Goal: Task Accomplishment & Management: Manage account settings

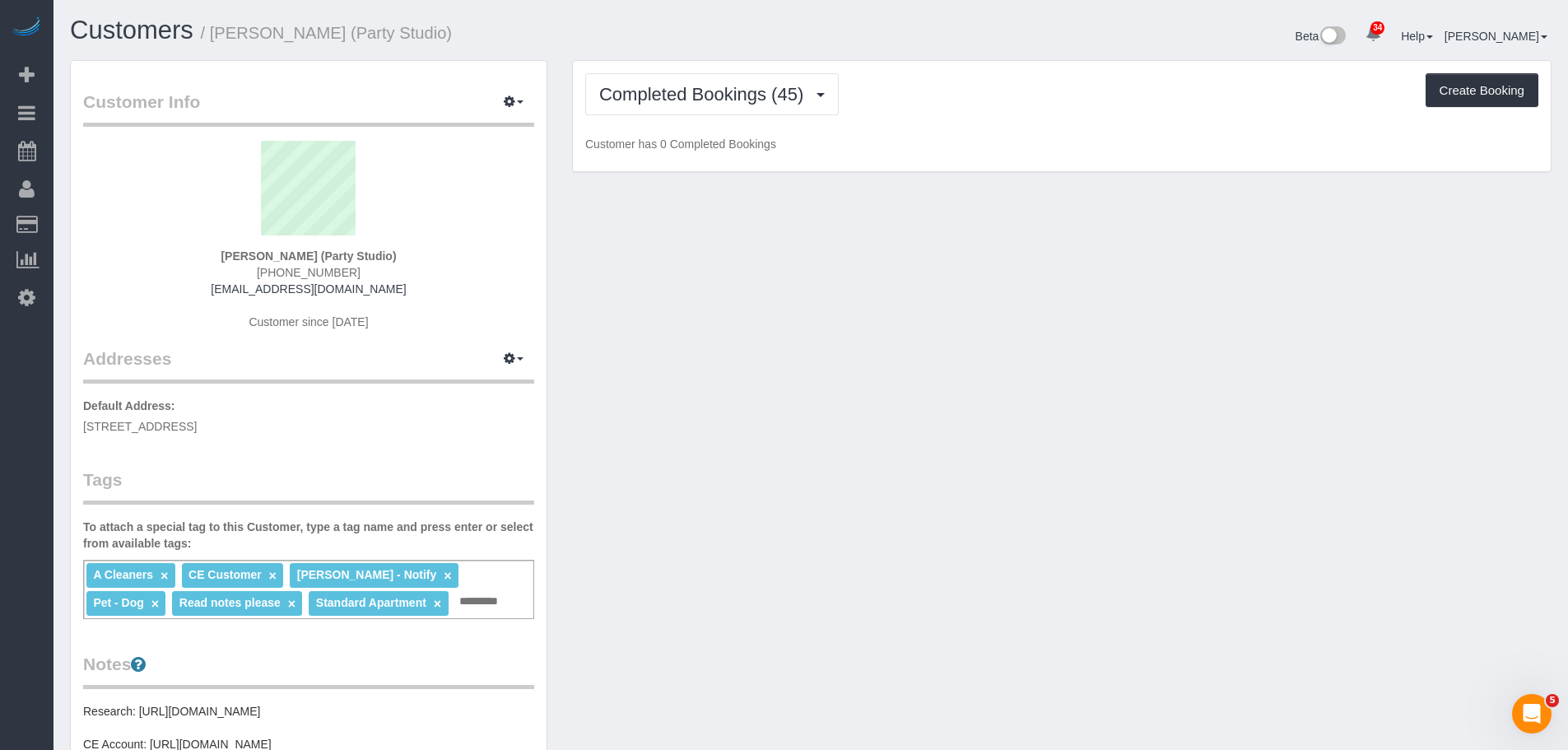
click at [1022, 68] on div "Completed Bookings (45) Completed Bookings (45) Upcoming Bookings (1) Cancelled…" at bounding box center [1062, 117] width 978 height 111
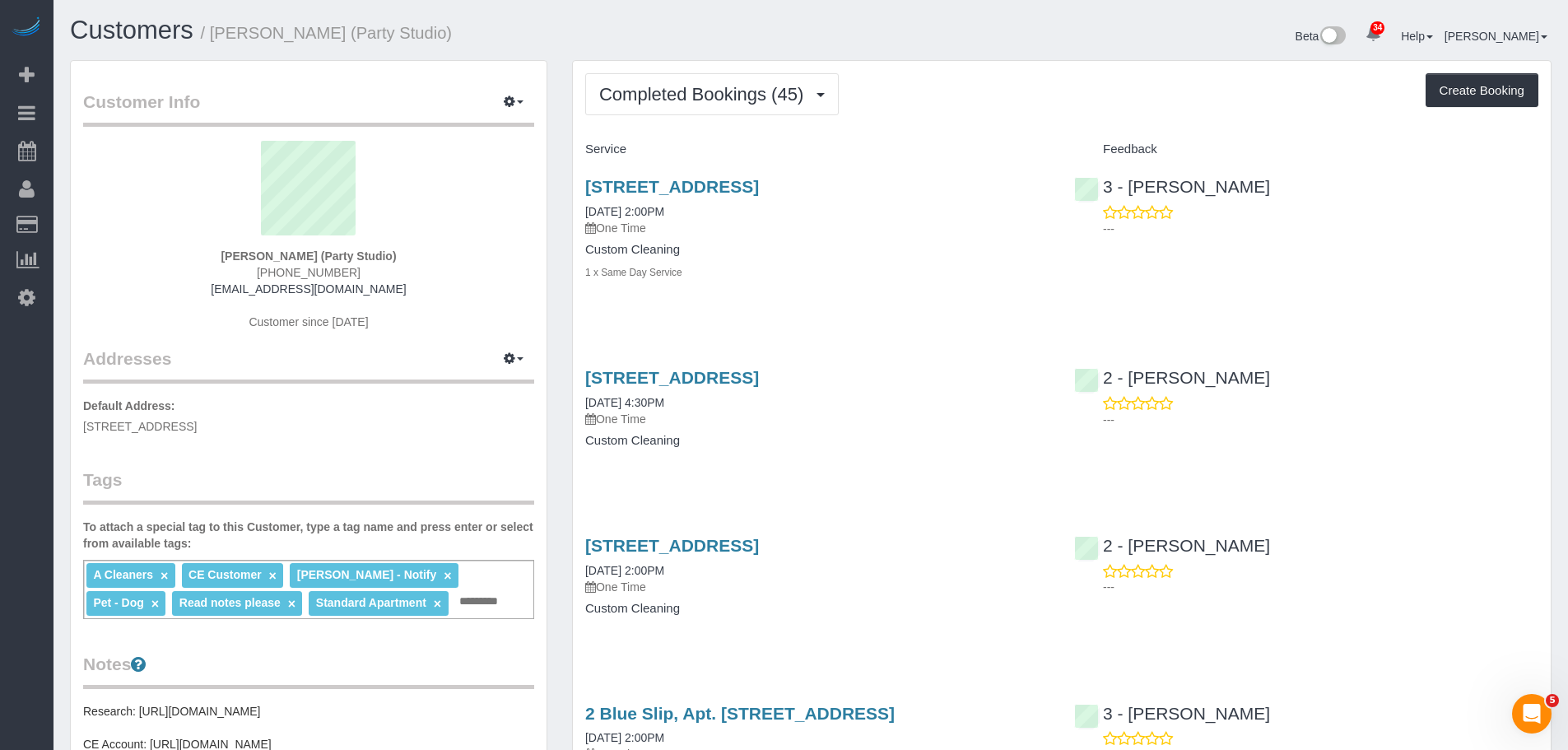
drag, startPoint x: 1012, startPoint y: 113, endPoint x: 961, endPoint y: 129, distance: 53.5
click at [1013, 113] on div "Completed Bookings (45) Completed Bookings (45) Upcoming Bookings (1) Cancelled…" at bounding box center [1062, 94] width 953 height 42
click at [720, 89] on span "Completed Bookings (45)" at bounding box center [705, 94] width 213 height 21
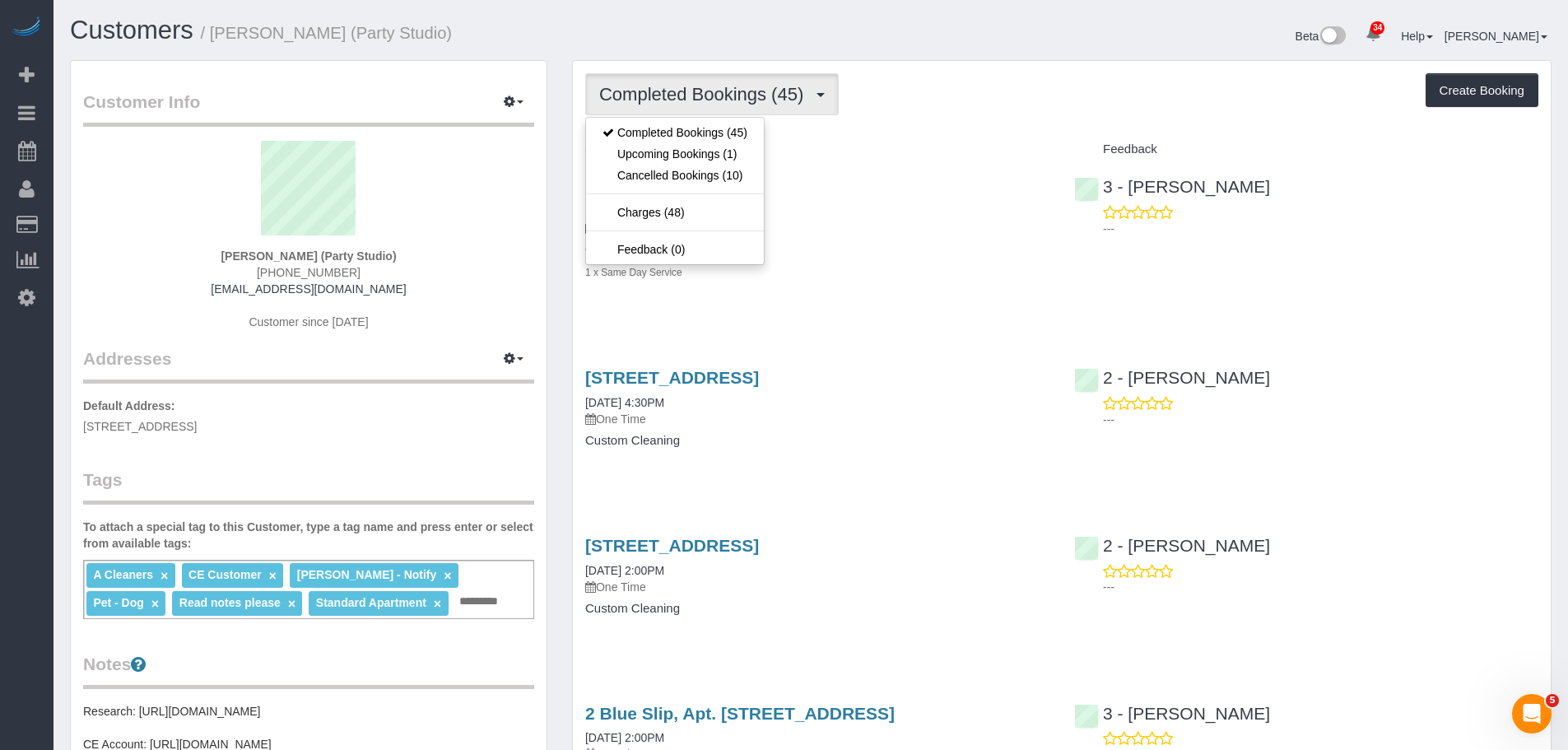
click at [995, 88] on div "Completed Bookings (45) Completed Bookings (45) Upcoming Bookings (1) Cancelled…" at bounding box center [1062, 94] width 953 height 42
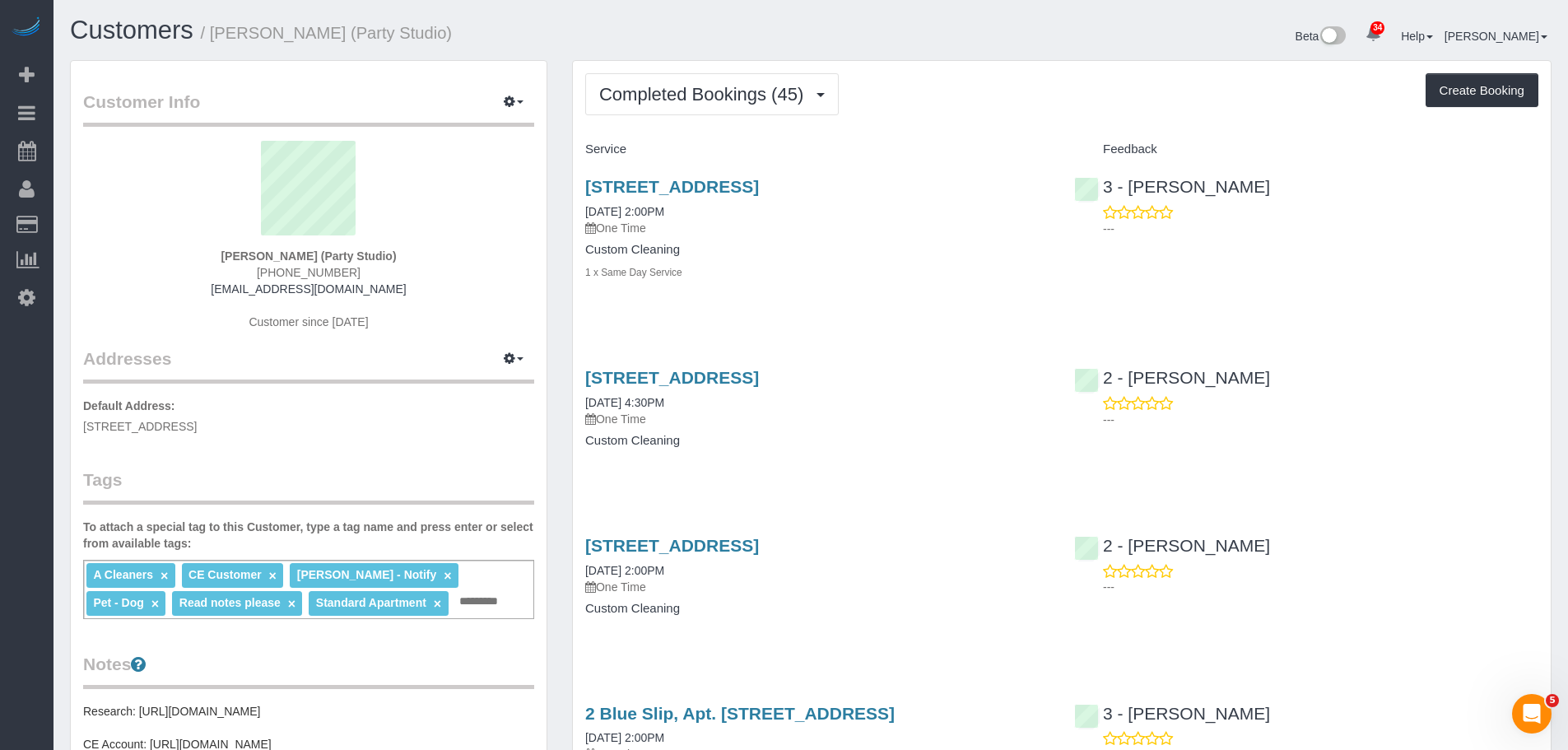
click at [1053, 113] on div "Completed Bookings (45) Completed Bookings (45) Upcoming Bookings (1) Cancelled…" at bounding box center [1062, 94] width 953 height 42
click at [920, 46] on div "Beta 34 Your Notifications You have 0 alerts × You have 1 to charge for 10/03/2…" at bounding box center [1187, 38] width 753 height 44
click at [1030, 90] on div "Completed Bookings (45) Completed Bookings (45) Upcoming Bookings (1) Cancelled…" at bounding box center [1062, 94] width 953 height 42
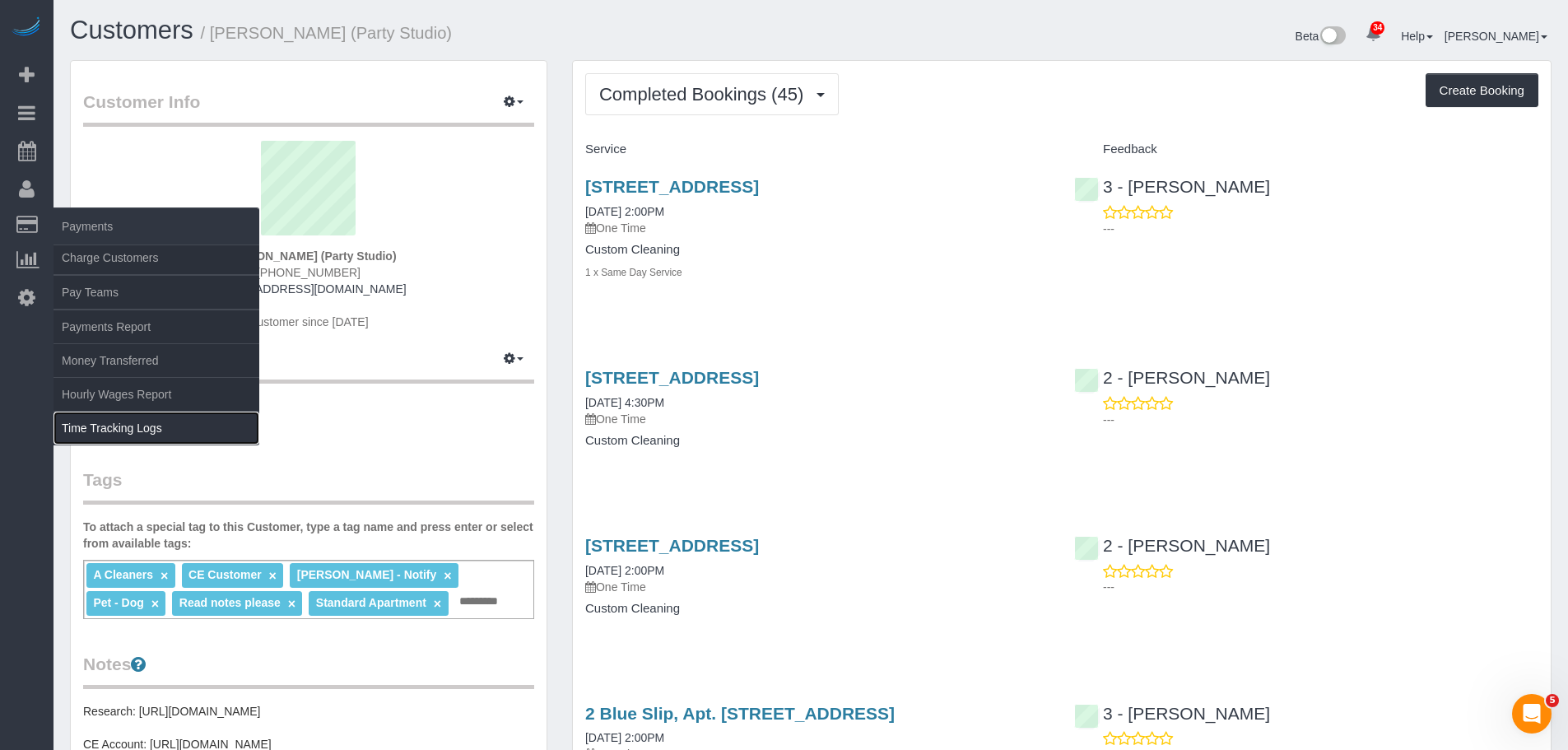
click at [151, 431] on link "Time Tracking Logs" at bounding box center [156, 428] width 206 height 33
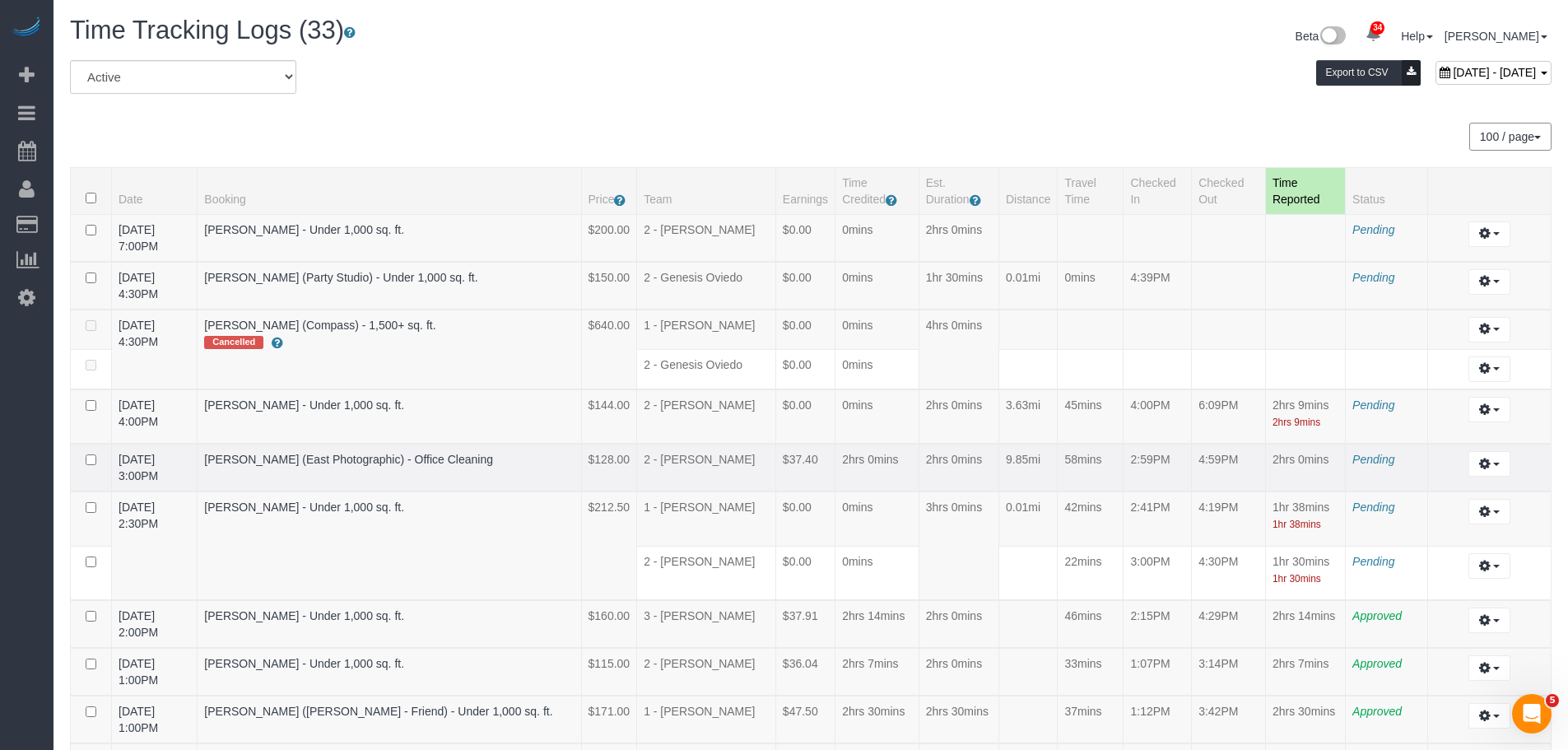
click at [572, 469] on td "Gabriella Plotkin (East Photographic) - Office Cleaning" at bounding box center [389, 468] width 383 height 48
click at [998, 540] on td "0.01mi" at bounding box center [1027, 519] width 59 height 55
drag, startPoint x: 1143, startPoint y: 282, endPoint x: 1189, endPoint y: 285, distance: 46.1
click at [1177, 285] on td "4:39PM" at bounding box center [1158, 286] width 69 height 48
click at [1241, 285] on td at bounding box center [1229, 286] width 74 height 48
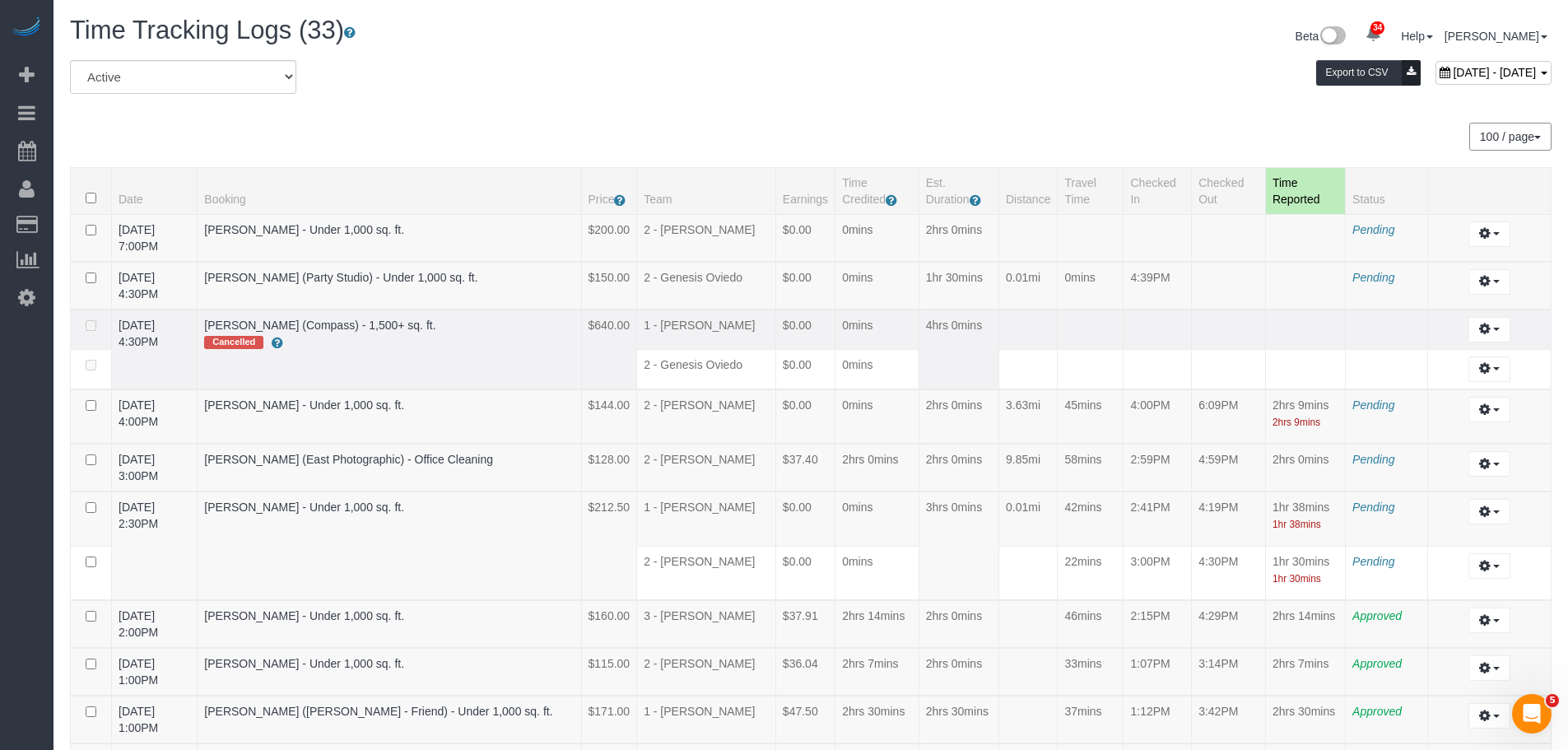
click at [1242, 334] on td at bounding box center [1229, 329] width 74 height 41
click at [734, 86] on div "October 04, 2025 - October 04, 2025 Export to CSV" at bounding box center [1061, 77] width 1004 height 33
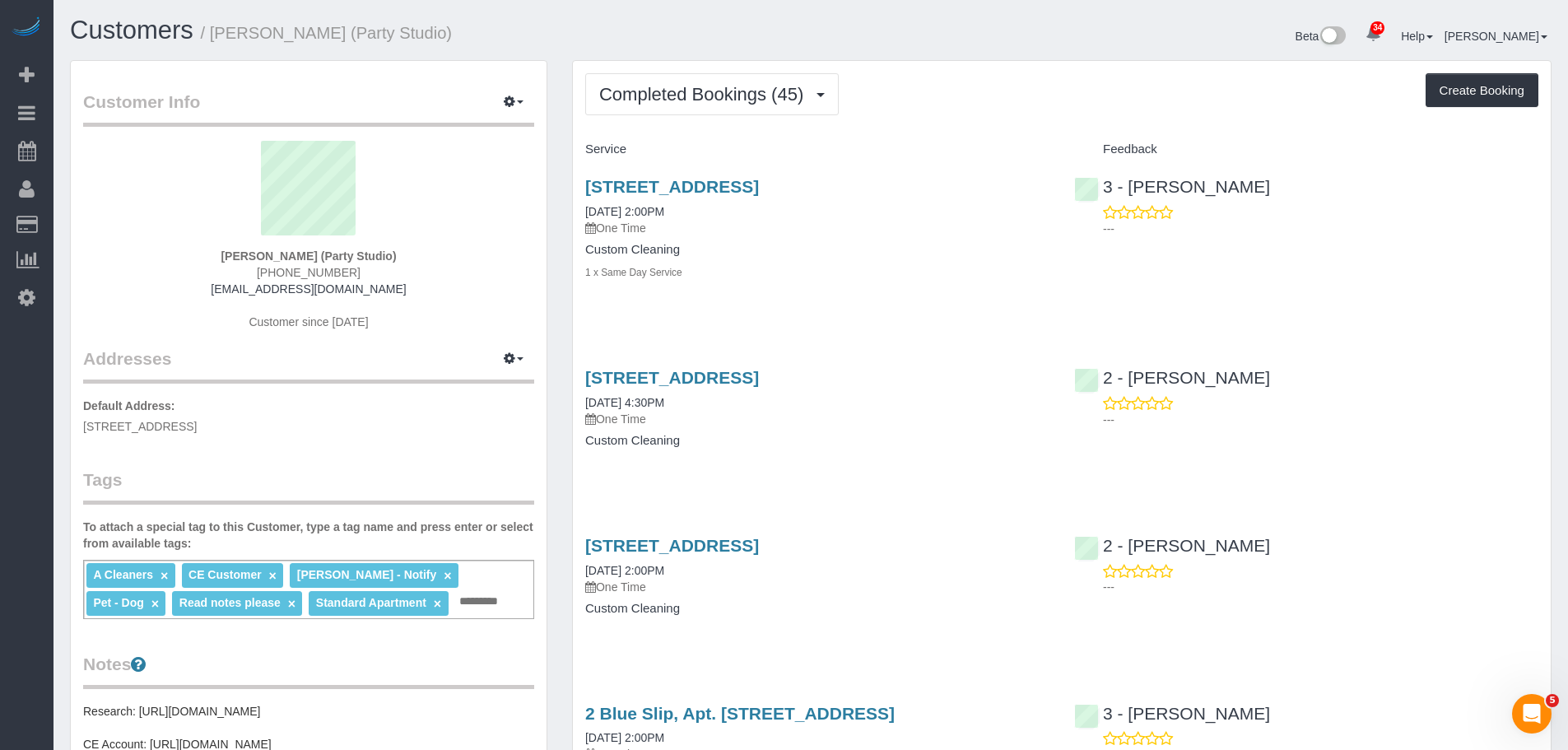
click at [1074, 101] on div "Completed Bookings (45) Completed Bookings (45) Upcoming Bookings (1) Cancelled…" at bounding box center [1062, 94] width 953 height 42
click at [970, 98] on div "Completed Bookings (45) Completed Bookings (45) Upcoming Bookings (1) Cancelled…" at bounding box center [1062, 94] width 953 height 42
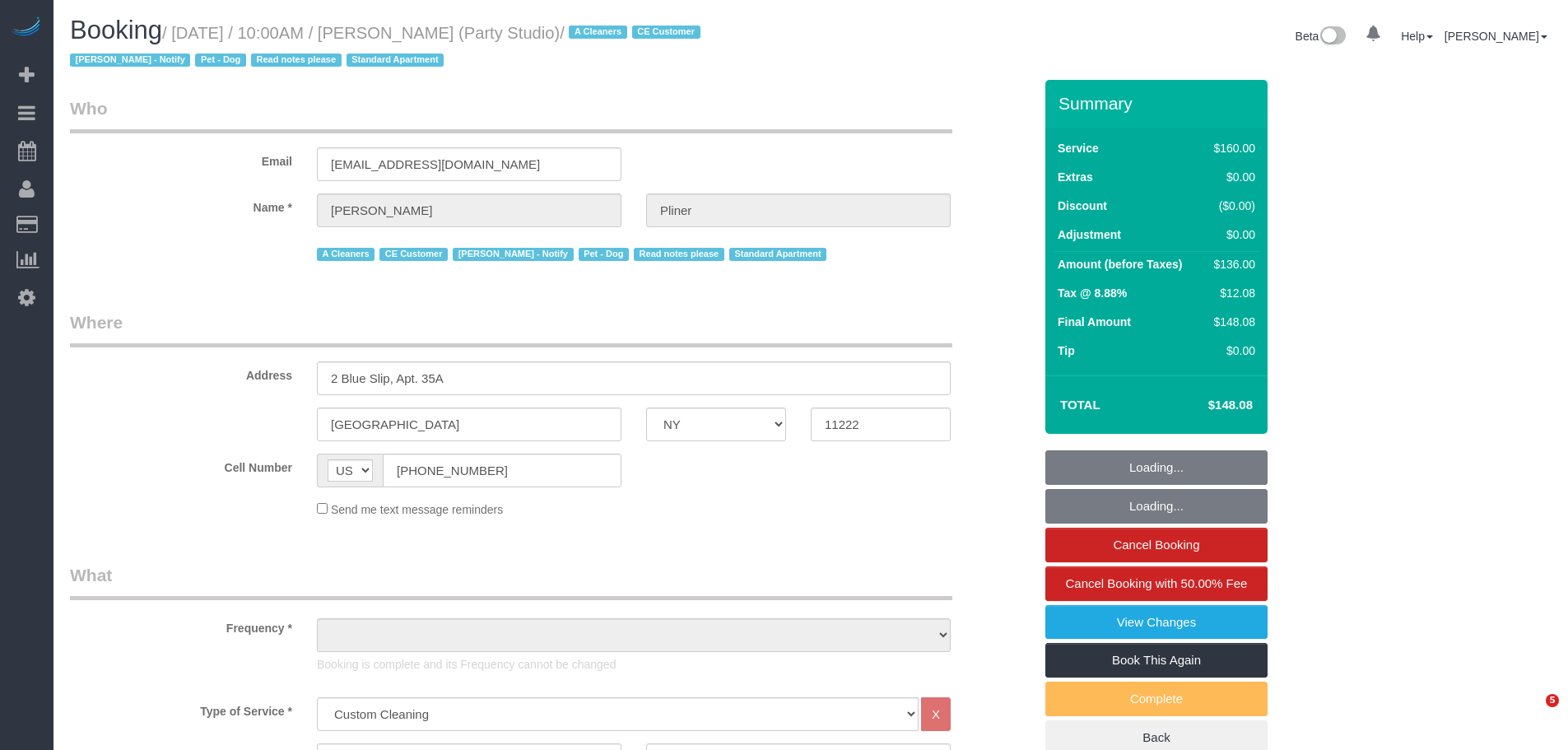
select select "NY"
select select "spot1"
select select "number:89"
select select "number:90"
select select "number:13"
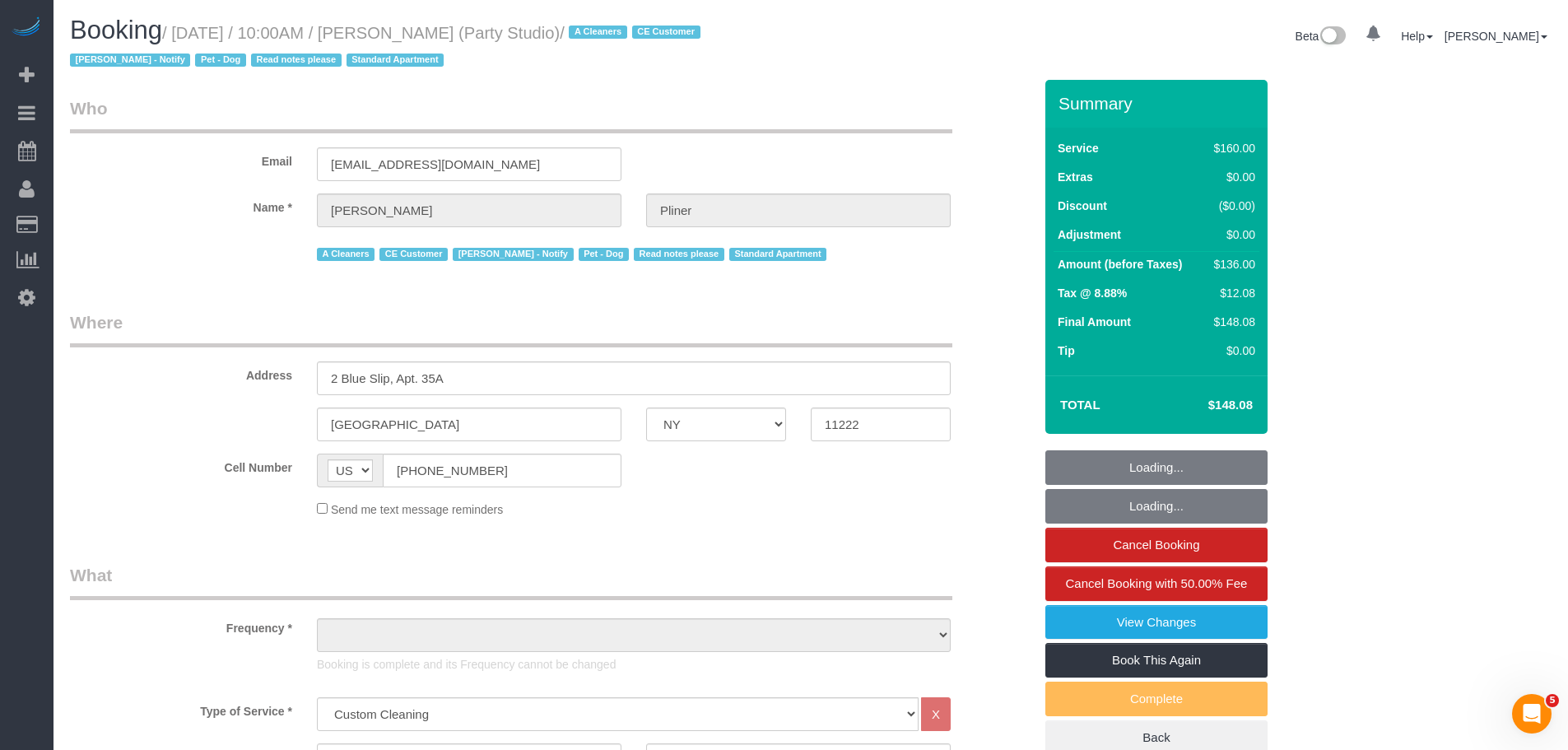
select select "number:7"
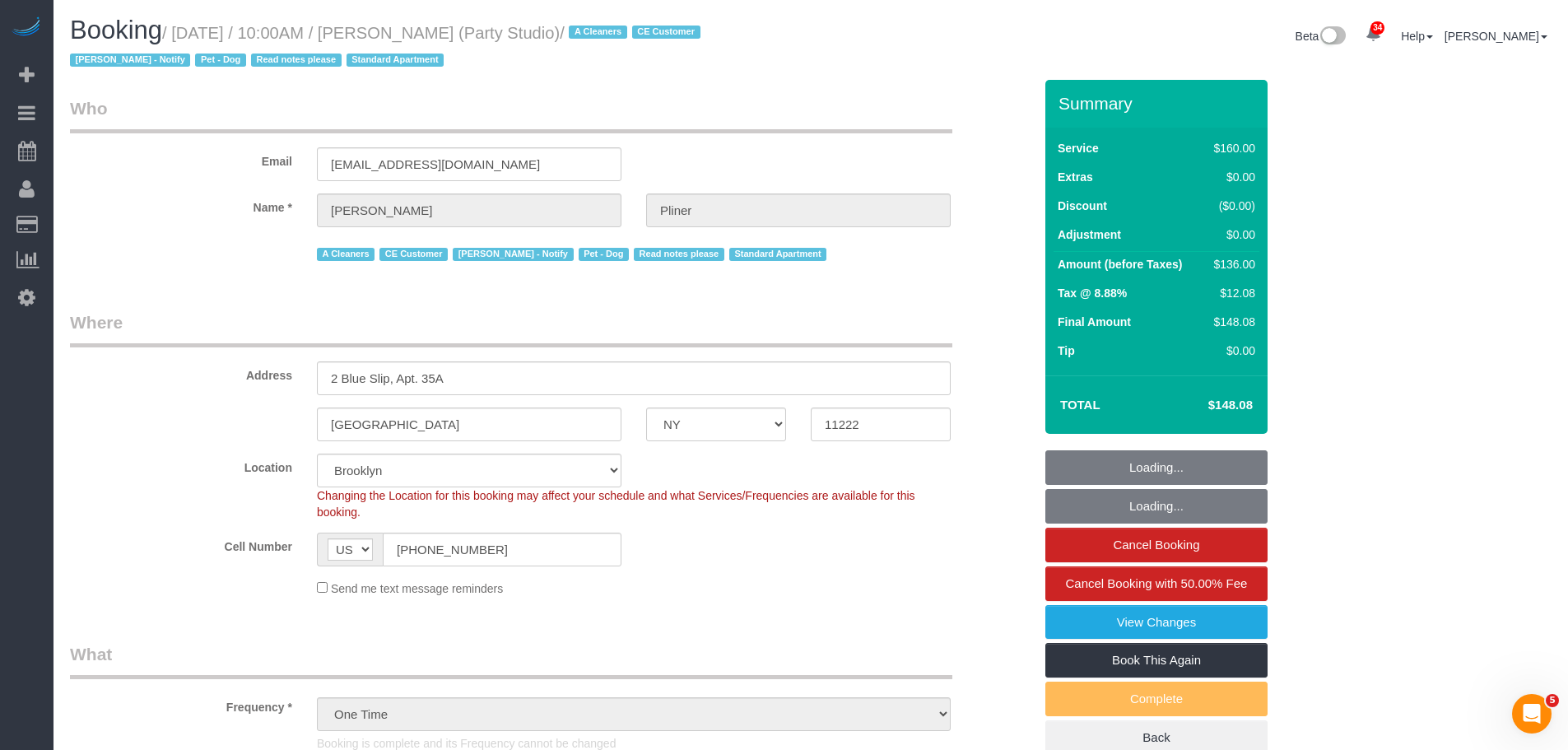
select select "object:1480"
select select "spot6"
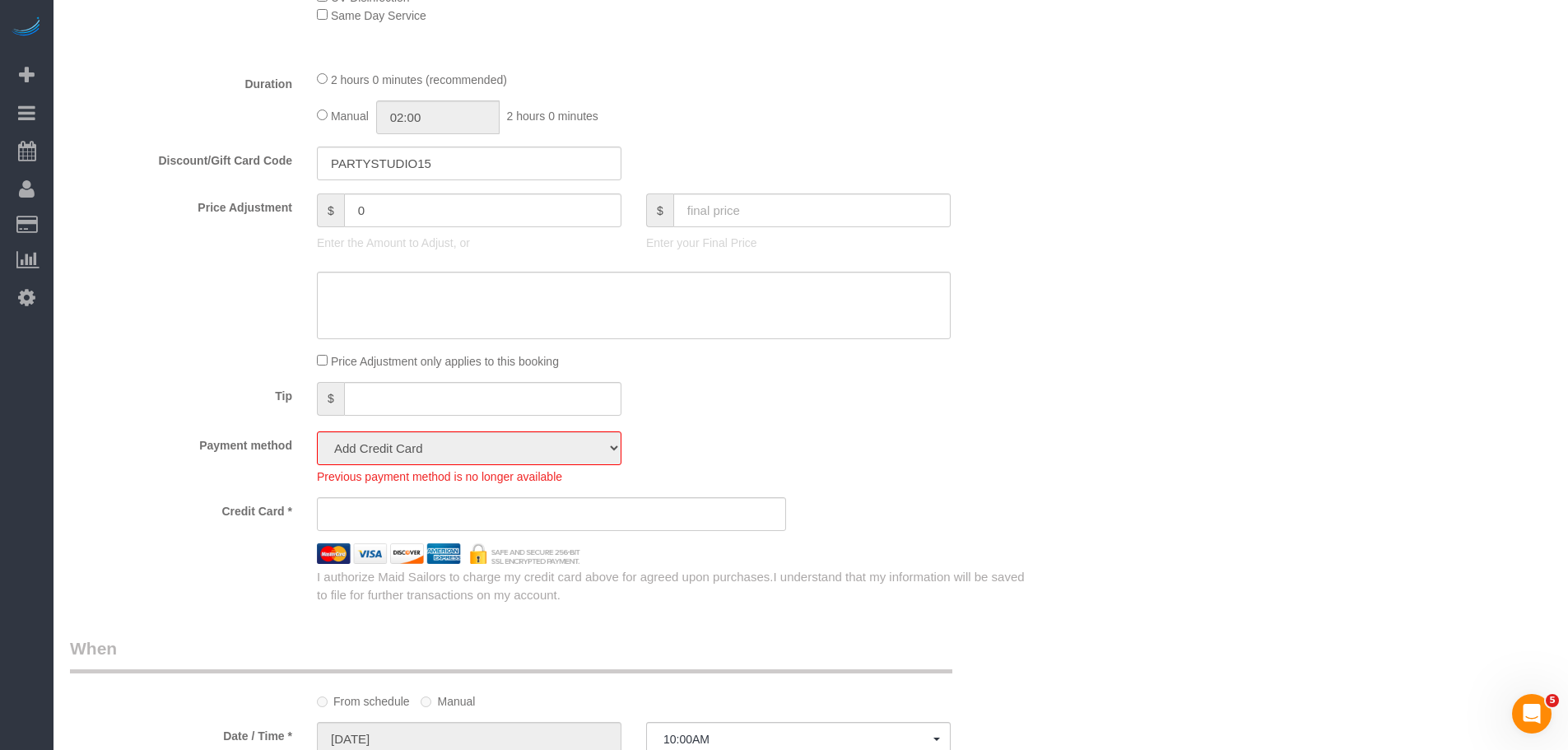
scroll to position [741, 0]
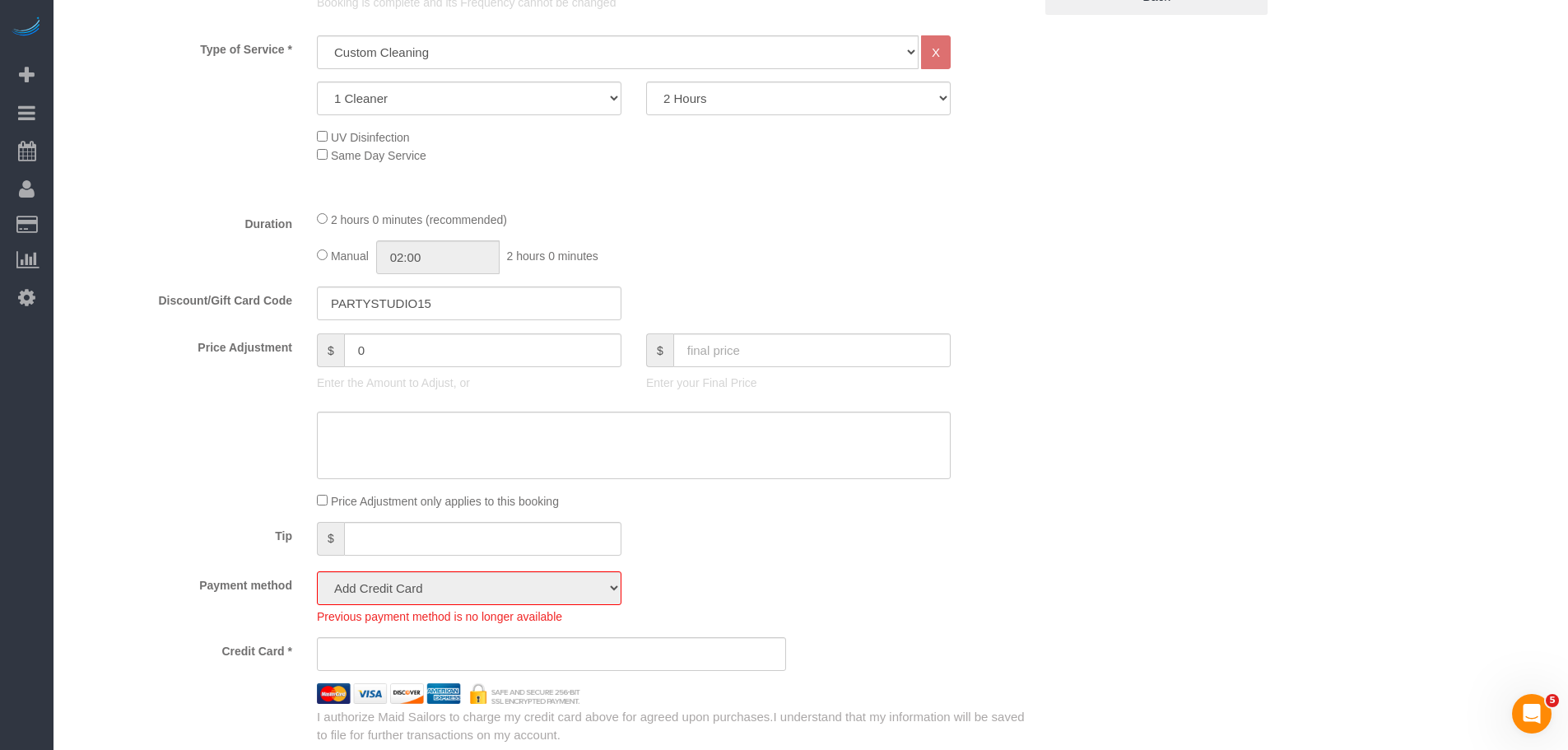
click at [978, 478] on div at bounding box center [551, 445] width 987 height 68
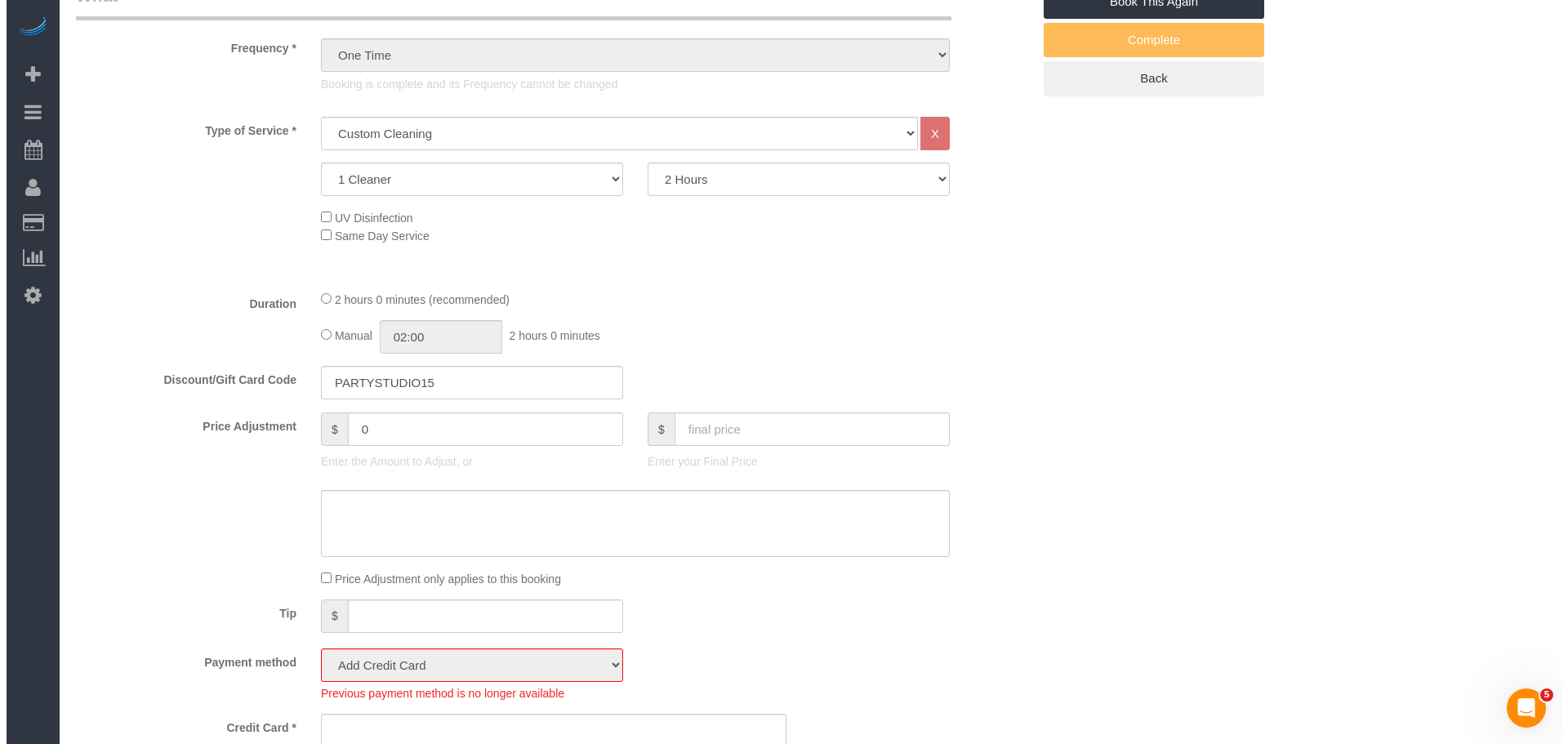
scroll to position [408, 0]
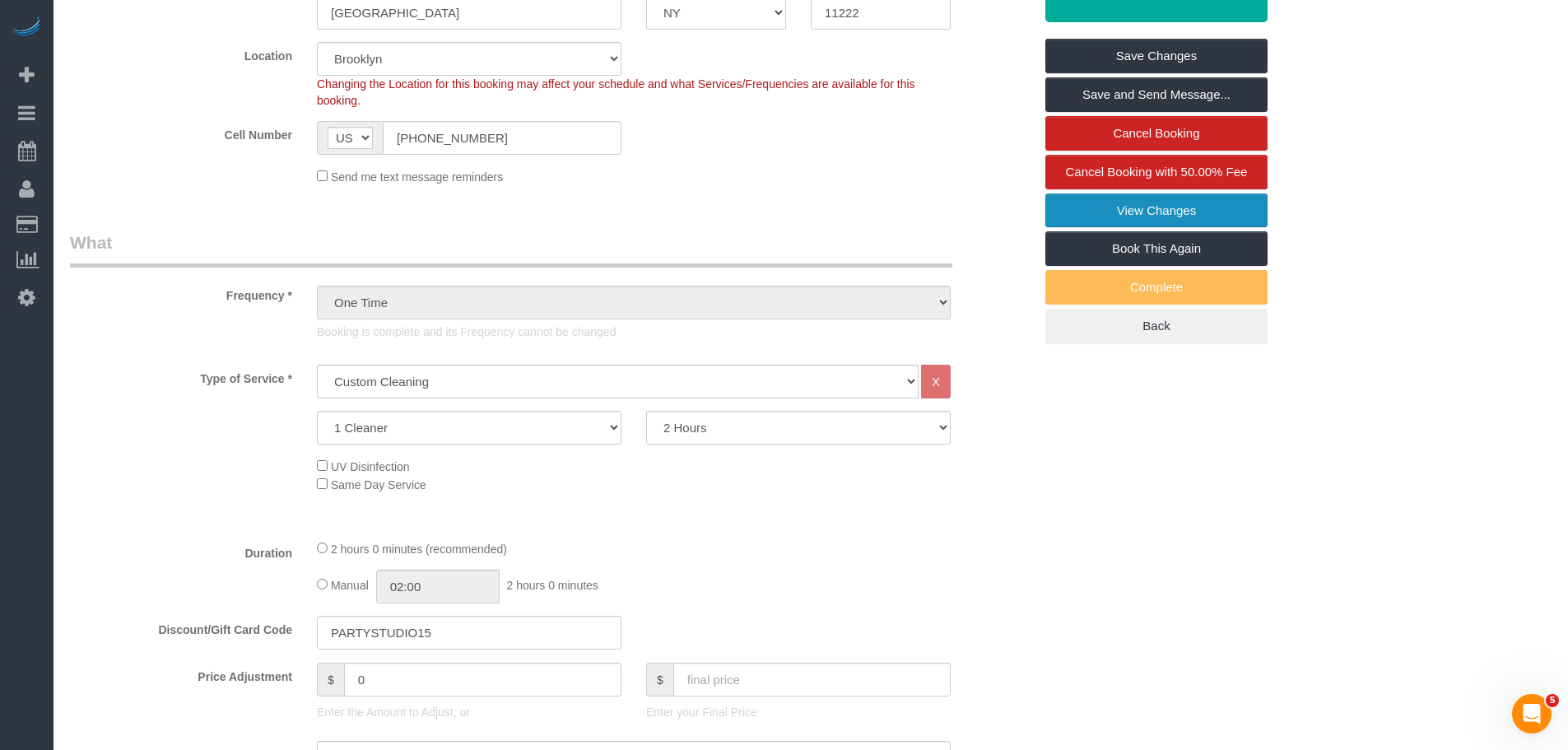
click at [1219, 218] on link "View Changes" at bounding box center [1156, 211] width 223 height 35
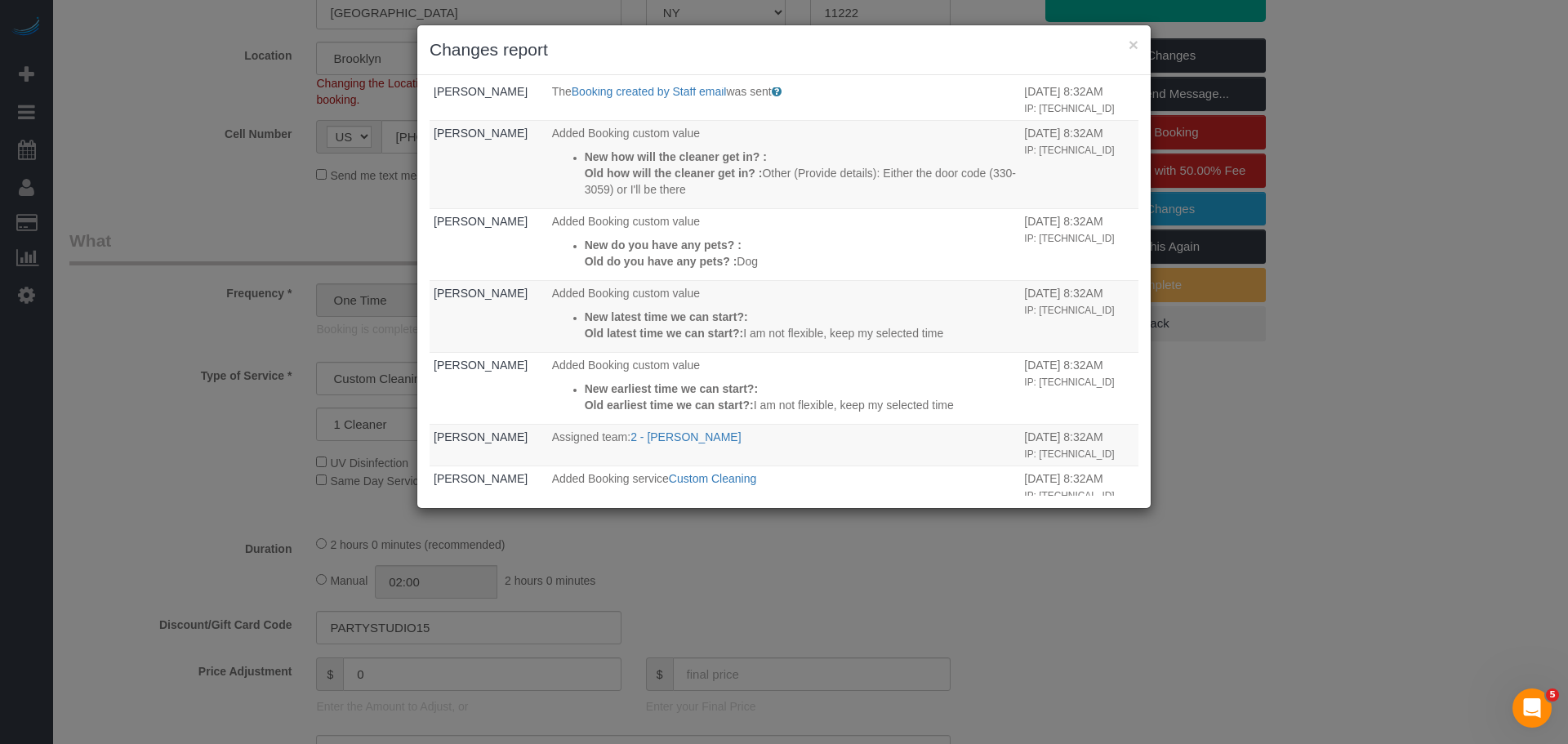
scroll to position [586, 0]
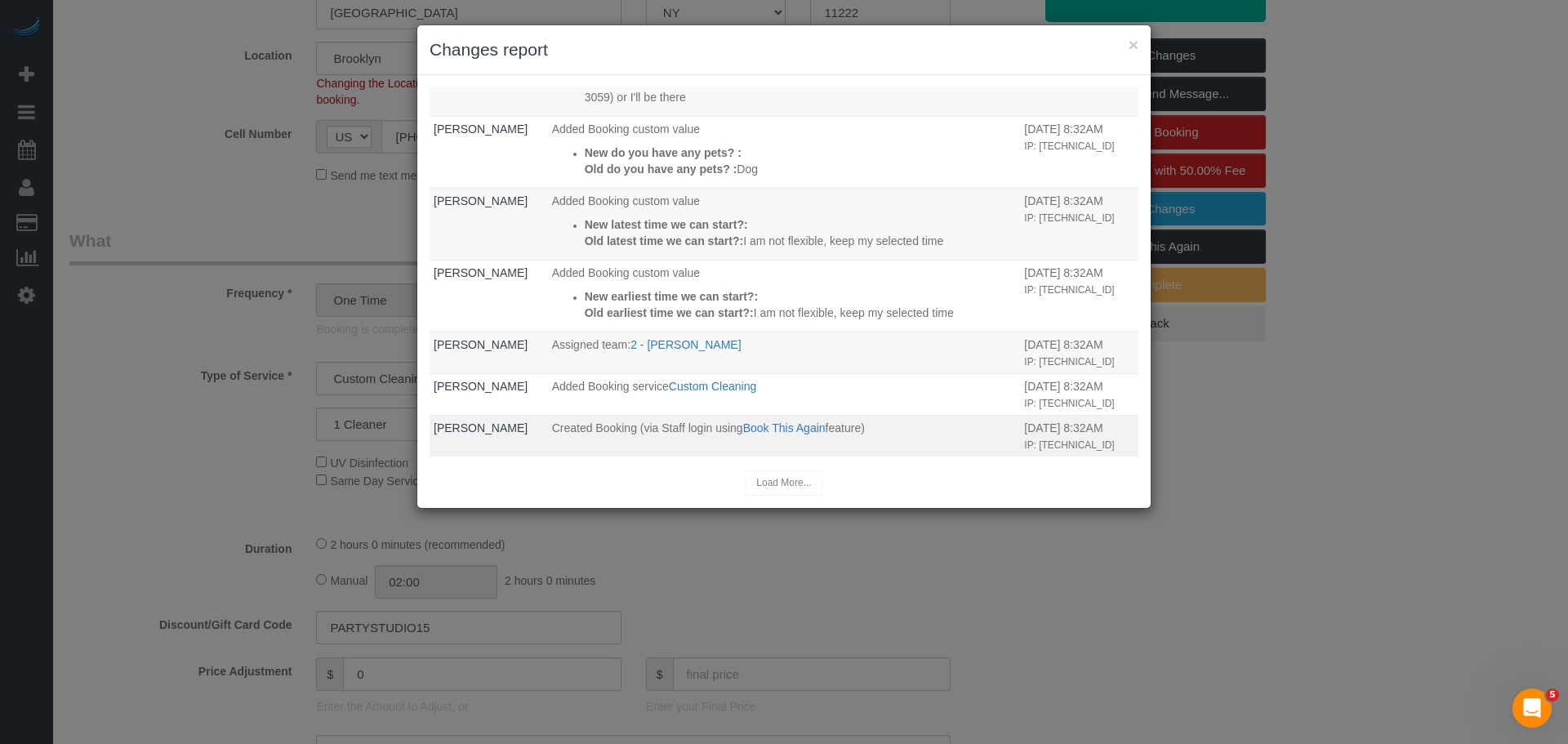
drag, startPoint x: 1015, startPoint y: 425, endPoint x: 1080, endPoint y: 425, distance: 65.0
click at [1080, 425] on td "05/18/2025 8:32AM IP: 49.150.12.105" at bounding box center [1079, 436] width 118 height 42
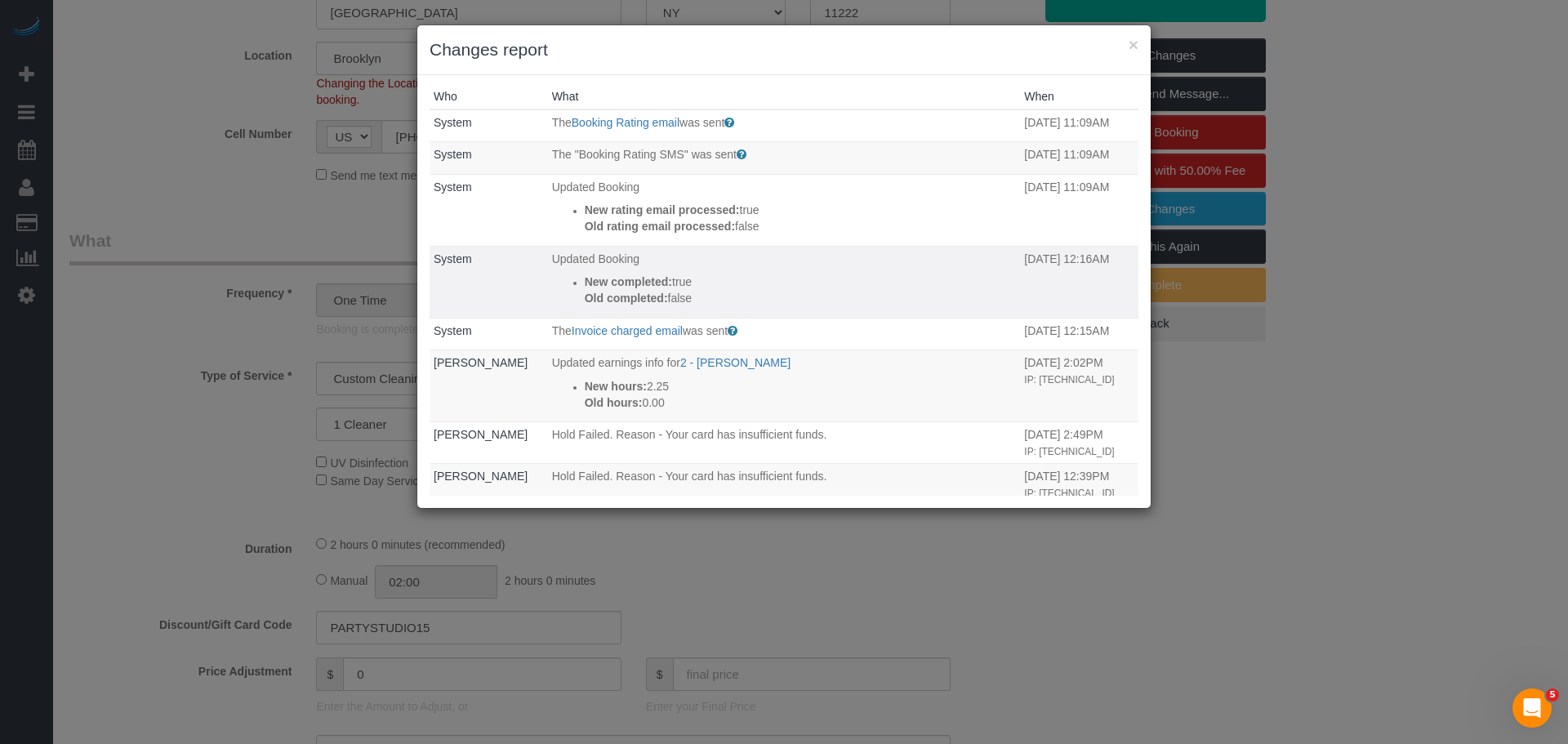
scroll to position [0, 0]
click at [1135, 40] on button "×" at bounding box center [1133, 44] width 10 height 17
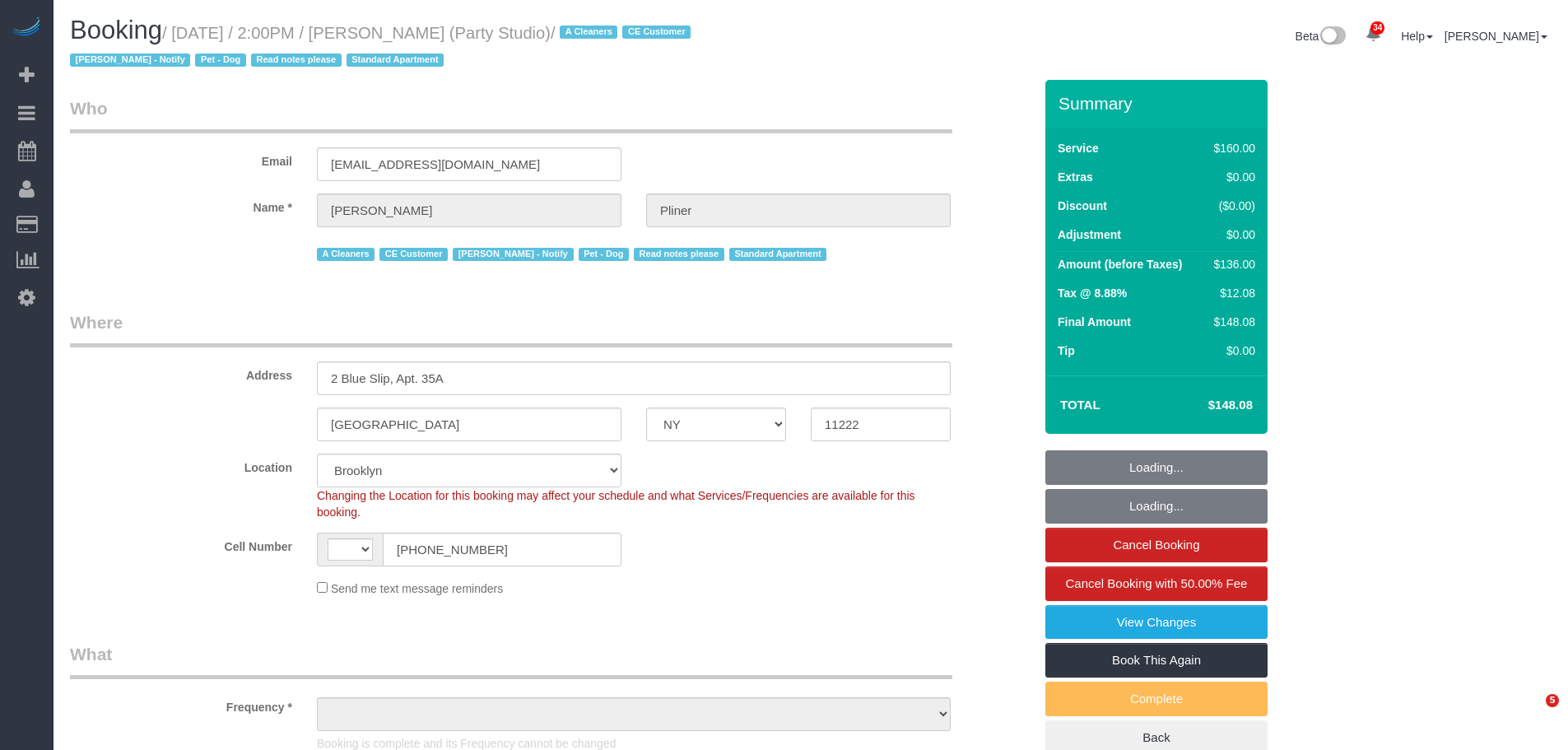
select select "NY"
select select "number:89"
select select "number:90"
select select "number:13"
select select "number:7"
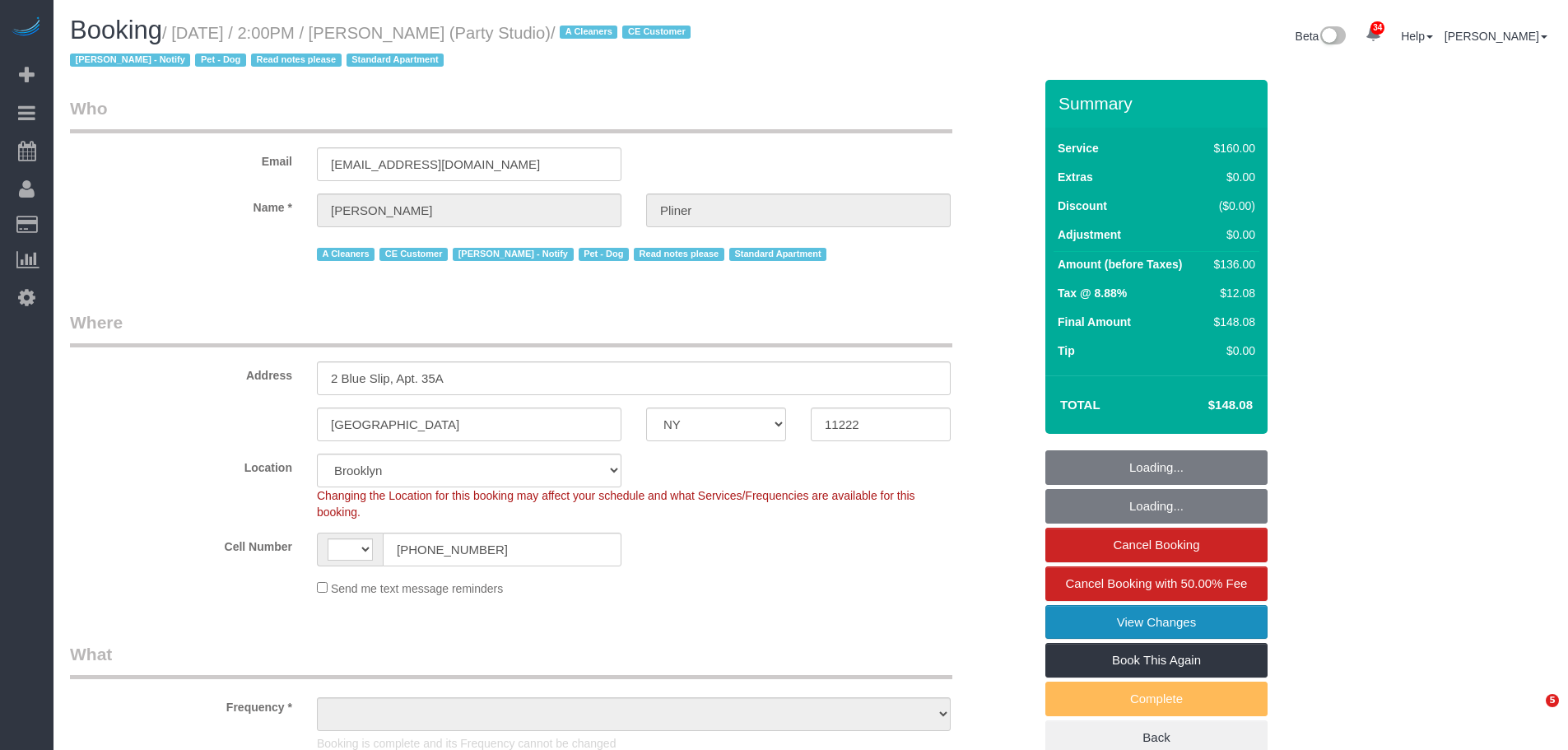
select select "string:US"
select select "spot1"
click at [1168, 623] on link "View Changes" at bounding box center [1156, 623] width 223 height 35
select select "object:1489"
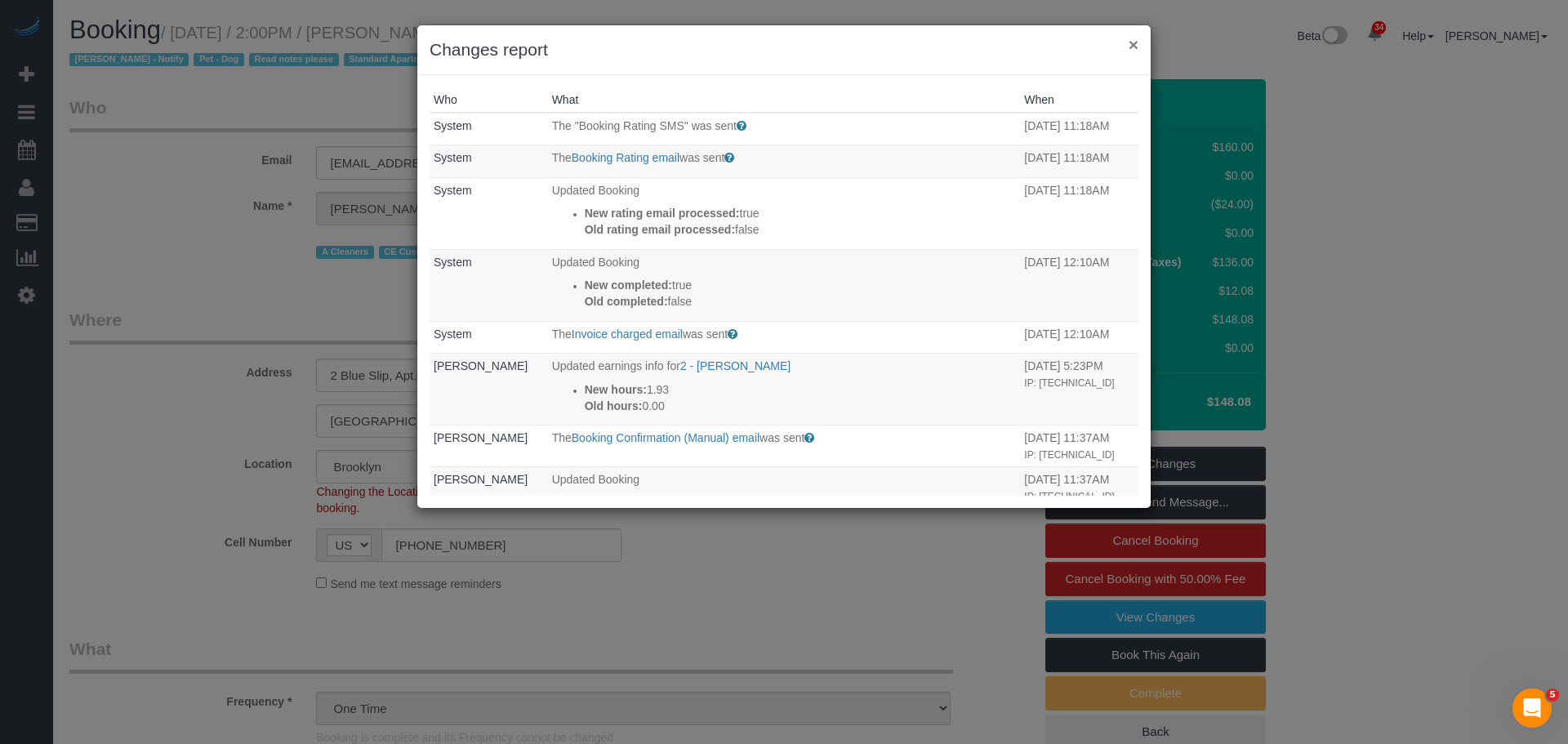
click at [1135, 45] on button "×" at bounding box center [1133, 44] width 10 height 17
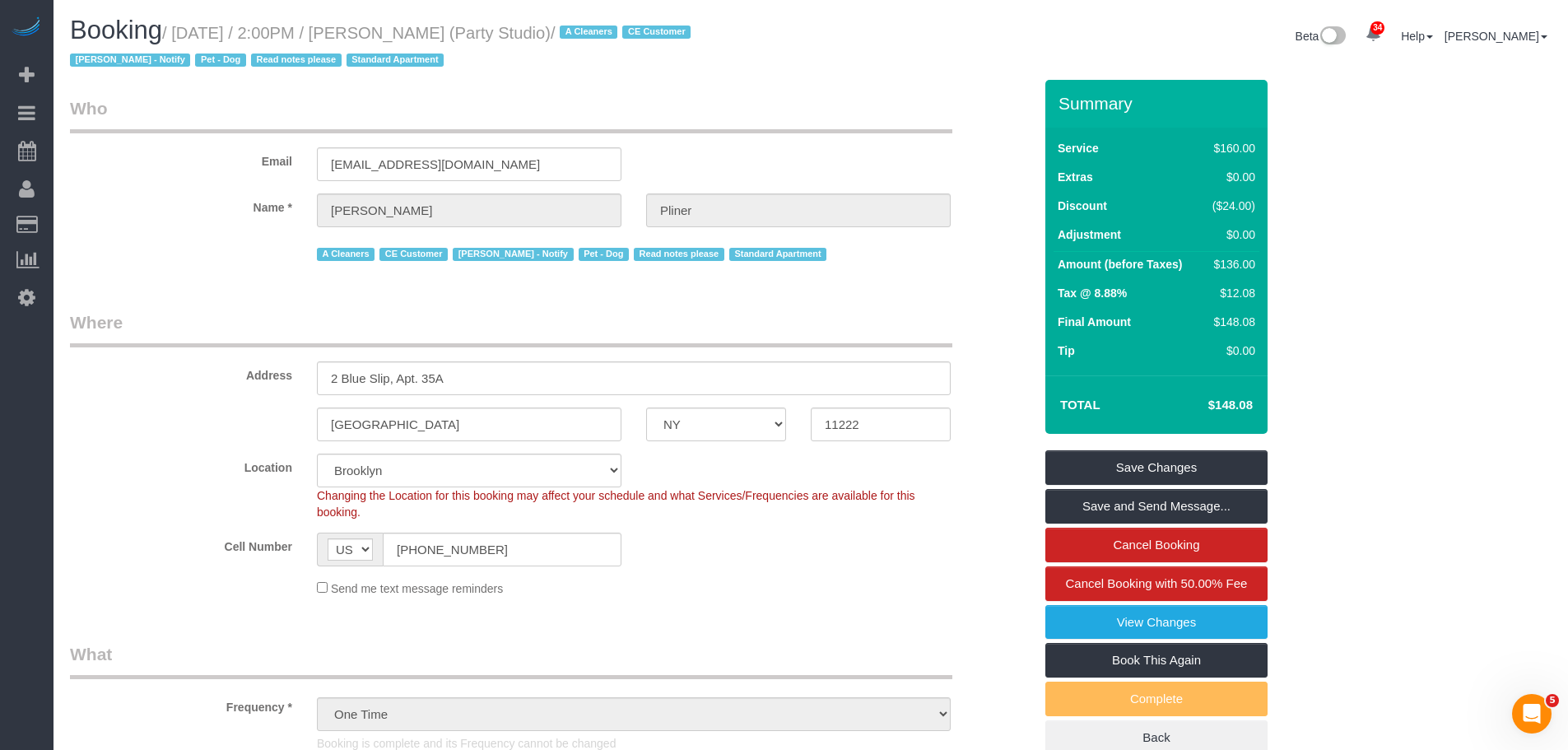
click at [196, 28] on small "/ June 15, 2025 / 2:00PM / Jesse Pliner (Party Studio) / A Cleaners CE Customer…" at bounding box center [383, 47] width 626 height 46
click at [426, 32] on small "/ June 15, 2025 / 2:00PM / Jesse Pliner (Party Studio) / A Cleaners CE Customer…" at bounding box center [383, 47] width 626 height 46
copy small "June 15, 2025 / 2:00PM / Jesse Pliner"
click at [916, 60] on div "Beta 34 Your Notifications You have 0 alerts × You have 1 to charge for 10/03/2…" at bounding box center [1187, 38] width 753 height 44
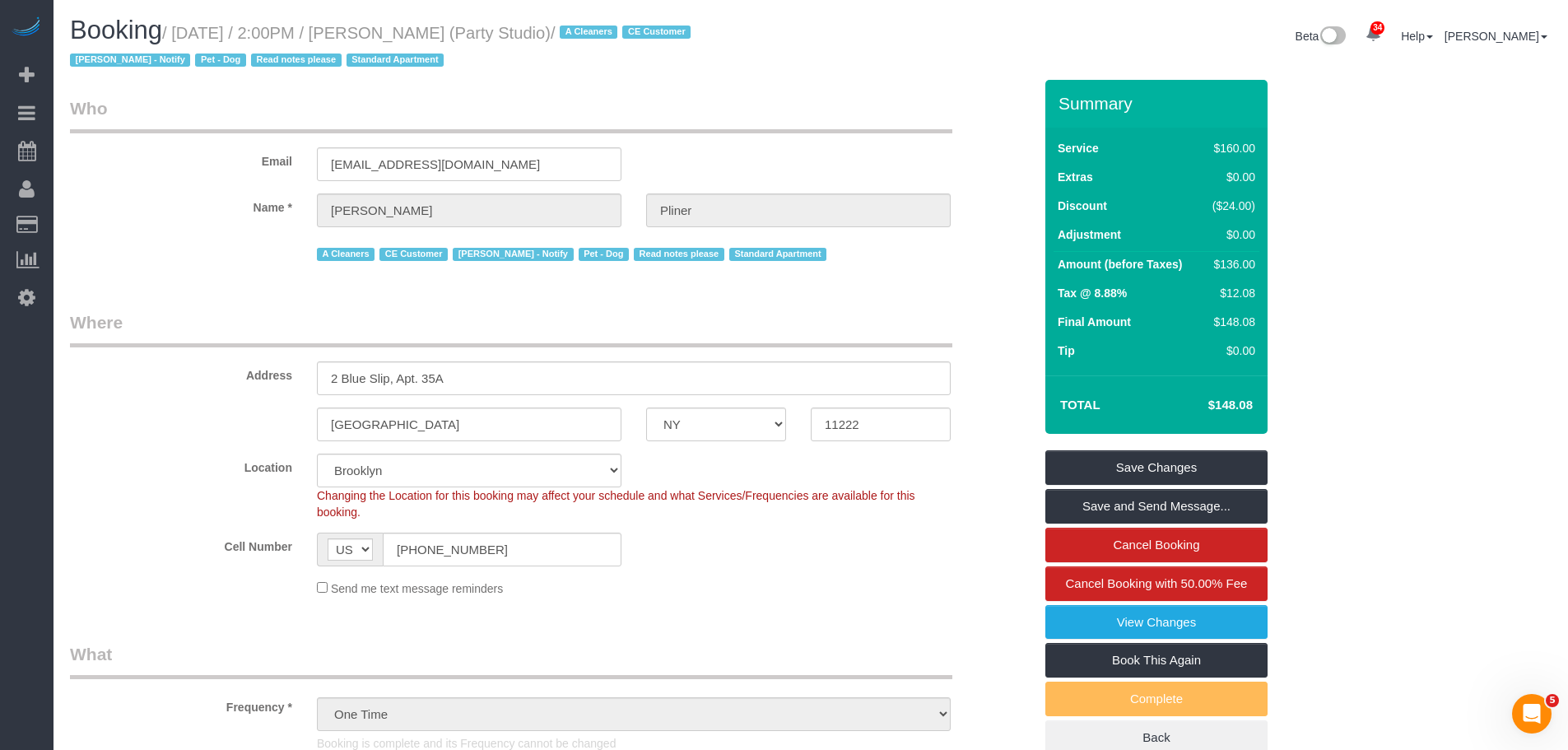
click at [804, 78] on div "Booking / June 15, 2025 / 2:00PM / Jesse Pliner (Party Studio) / A Cleaners CE …" at bounding box center [434, 48] width 753 height 64
click at [911, 161] on div "Email jessepliner@me.com" at bounding box center [551, 138] width 987 height 84
click at [828, 169] on div "Email jessepliner@me.com" at bounding box center [551, 138] width 987 height 84
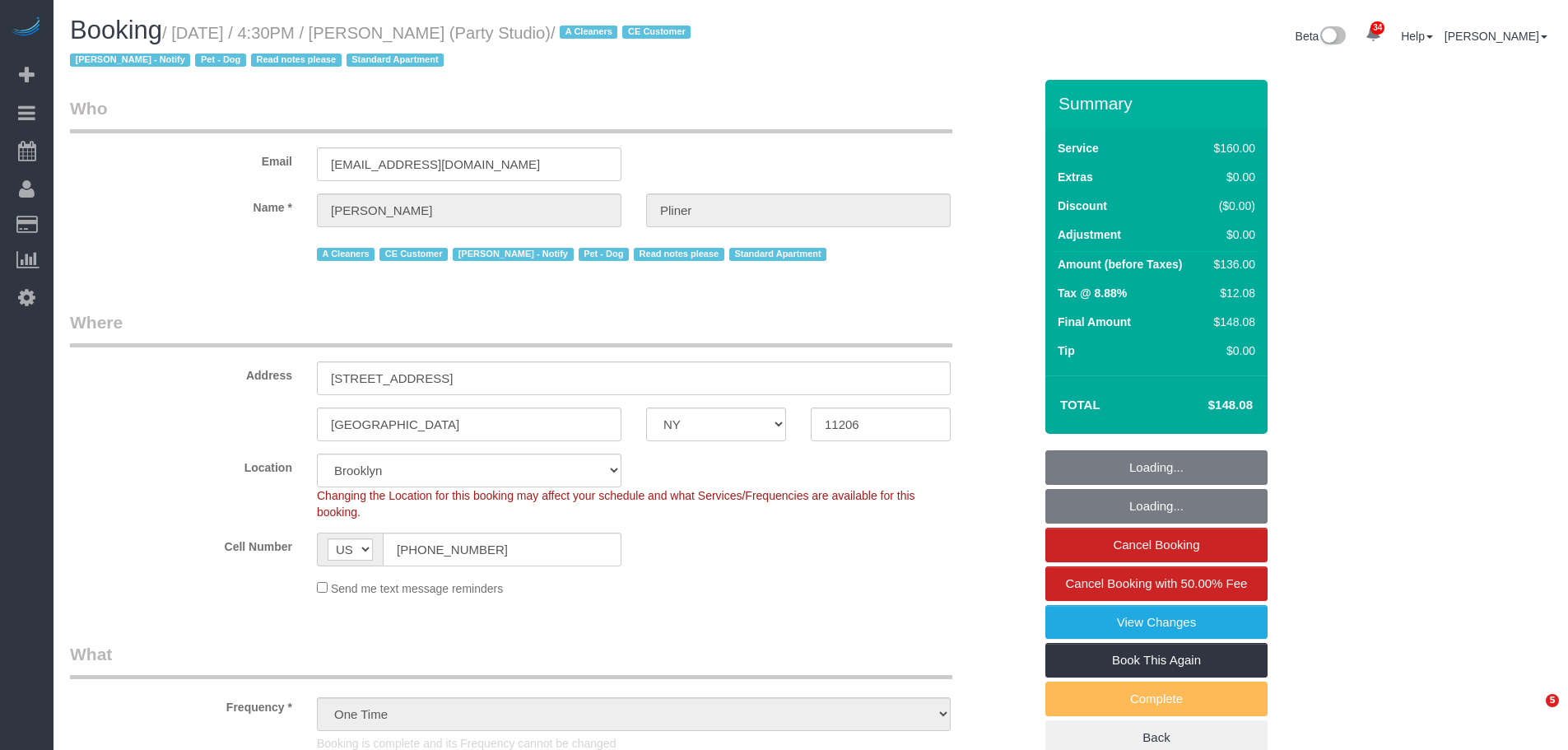
select select "NY"
select select "string:stripe"
select select "number:89"
select select "number:90"
select select "number:13"
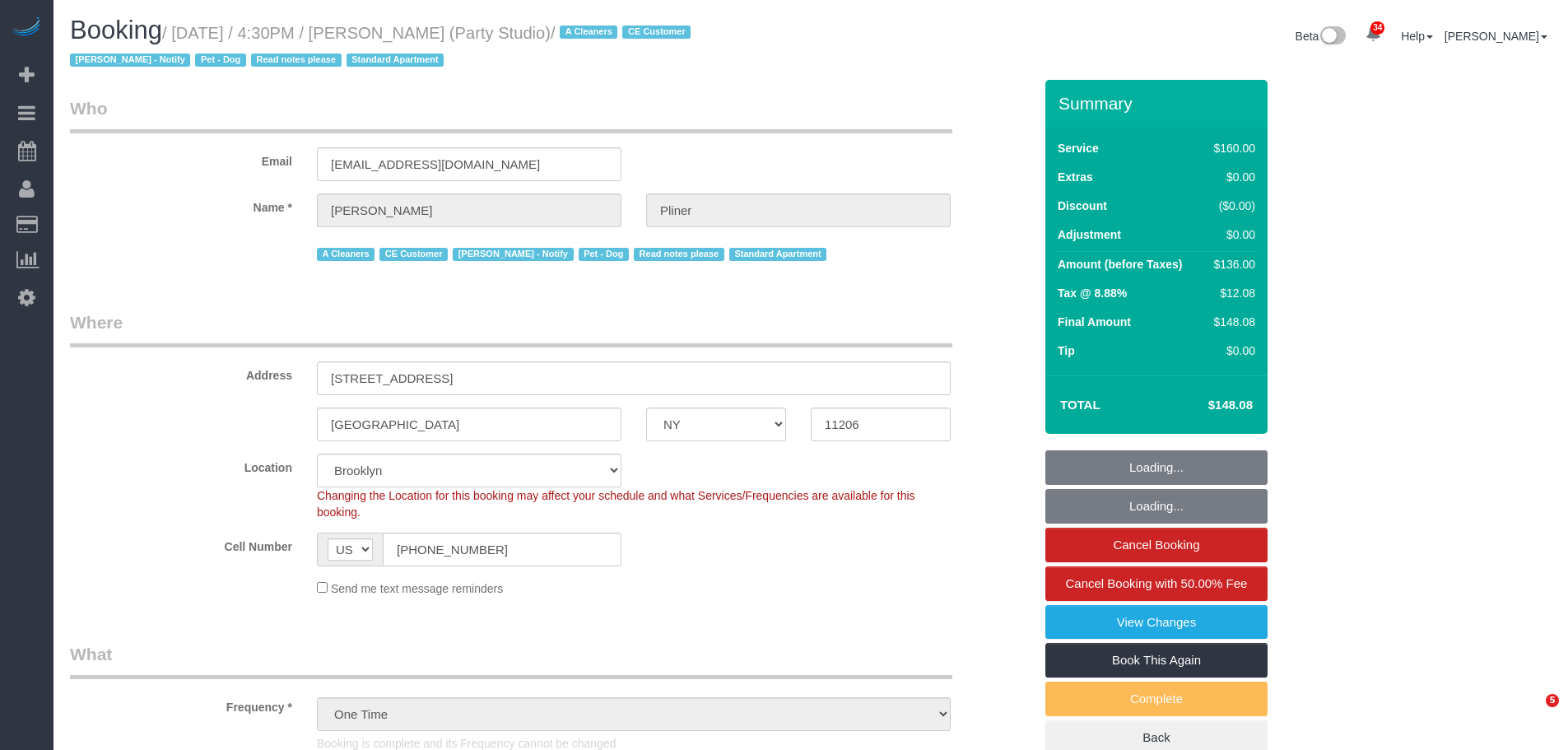
select select "number:7"
select select "object:1489"
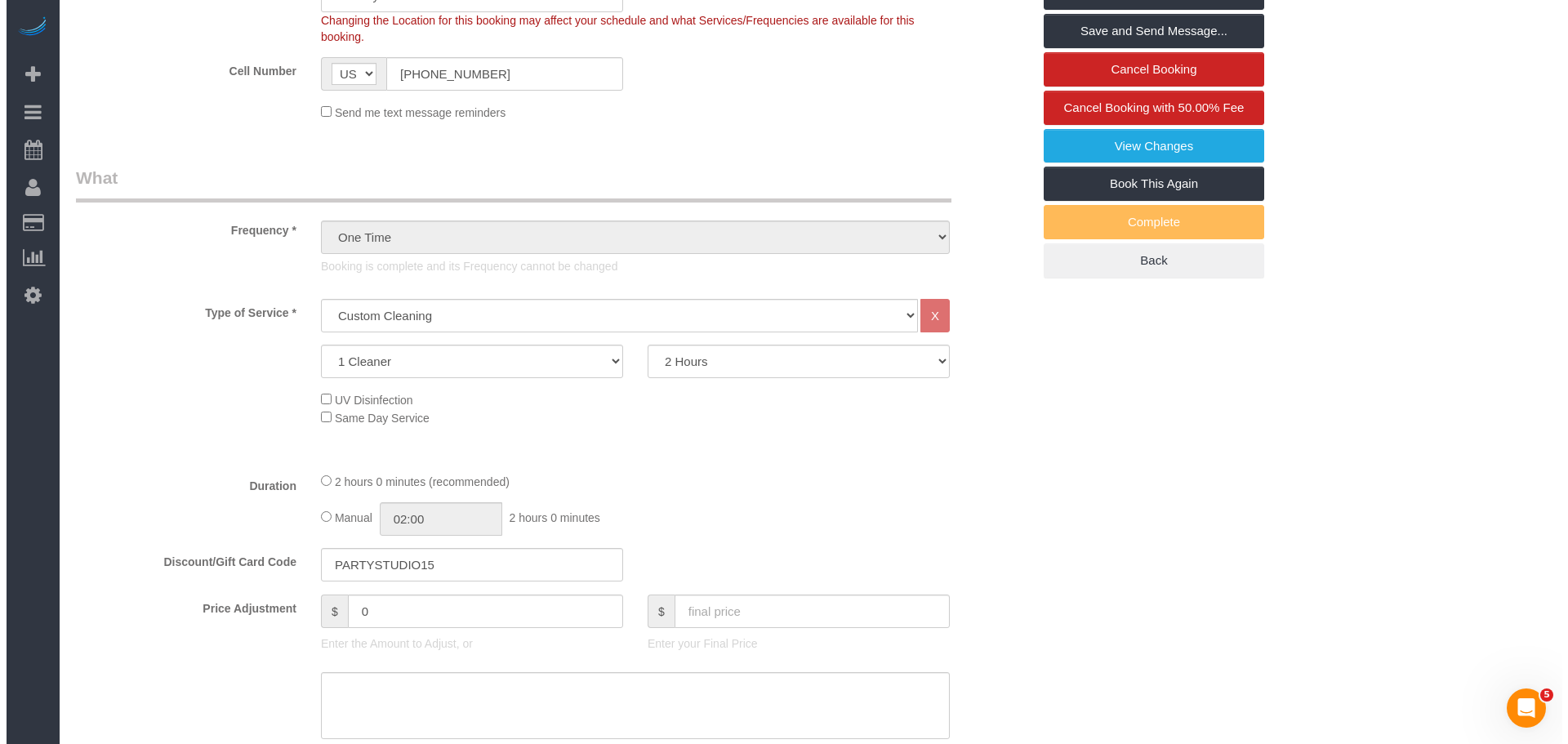
scroll to position [245, 0]
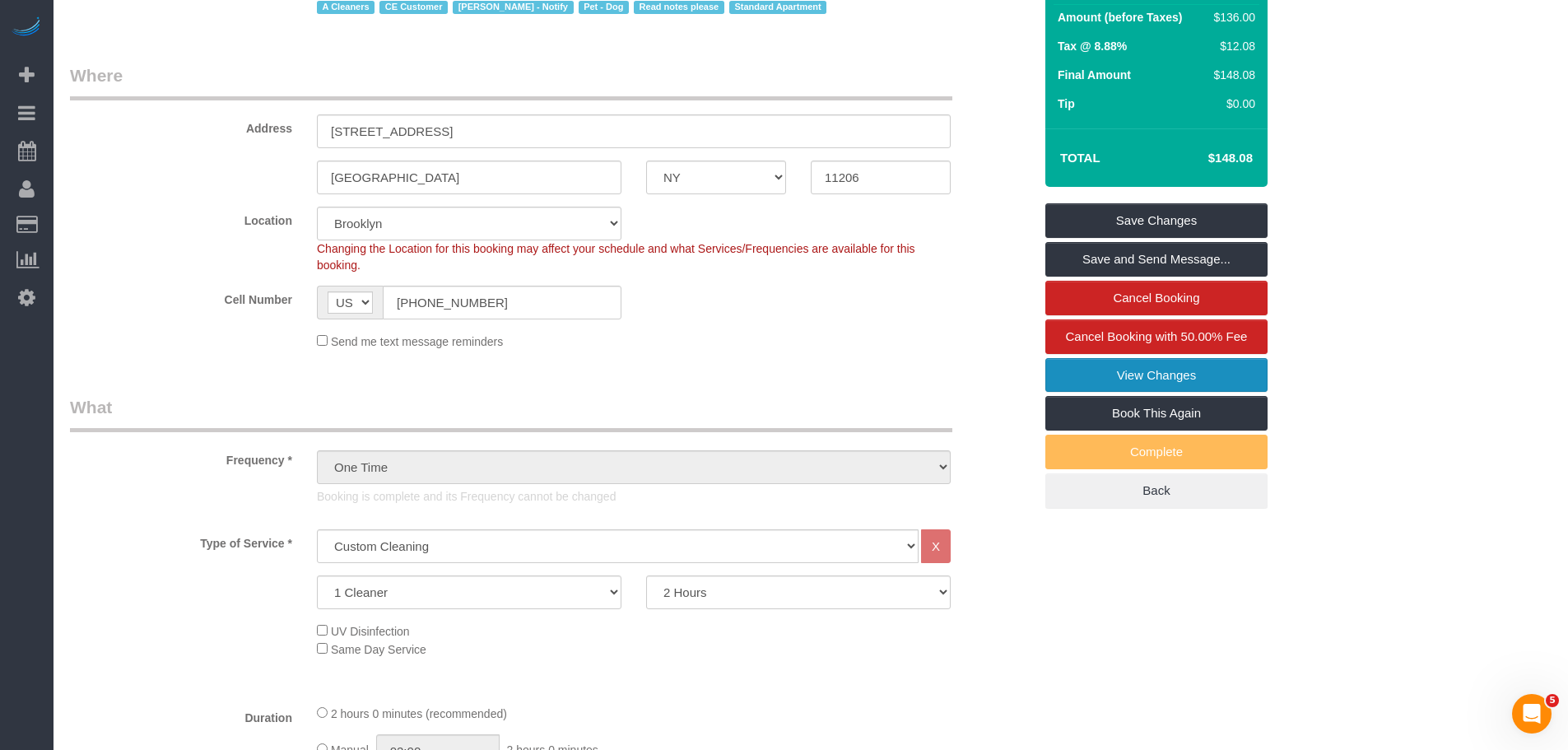
click at [1170, 367] on link "View Changes" at bounding box center [1156, 376] width 223 height 35
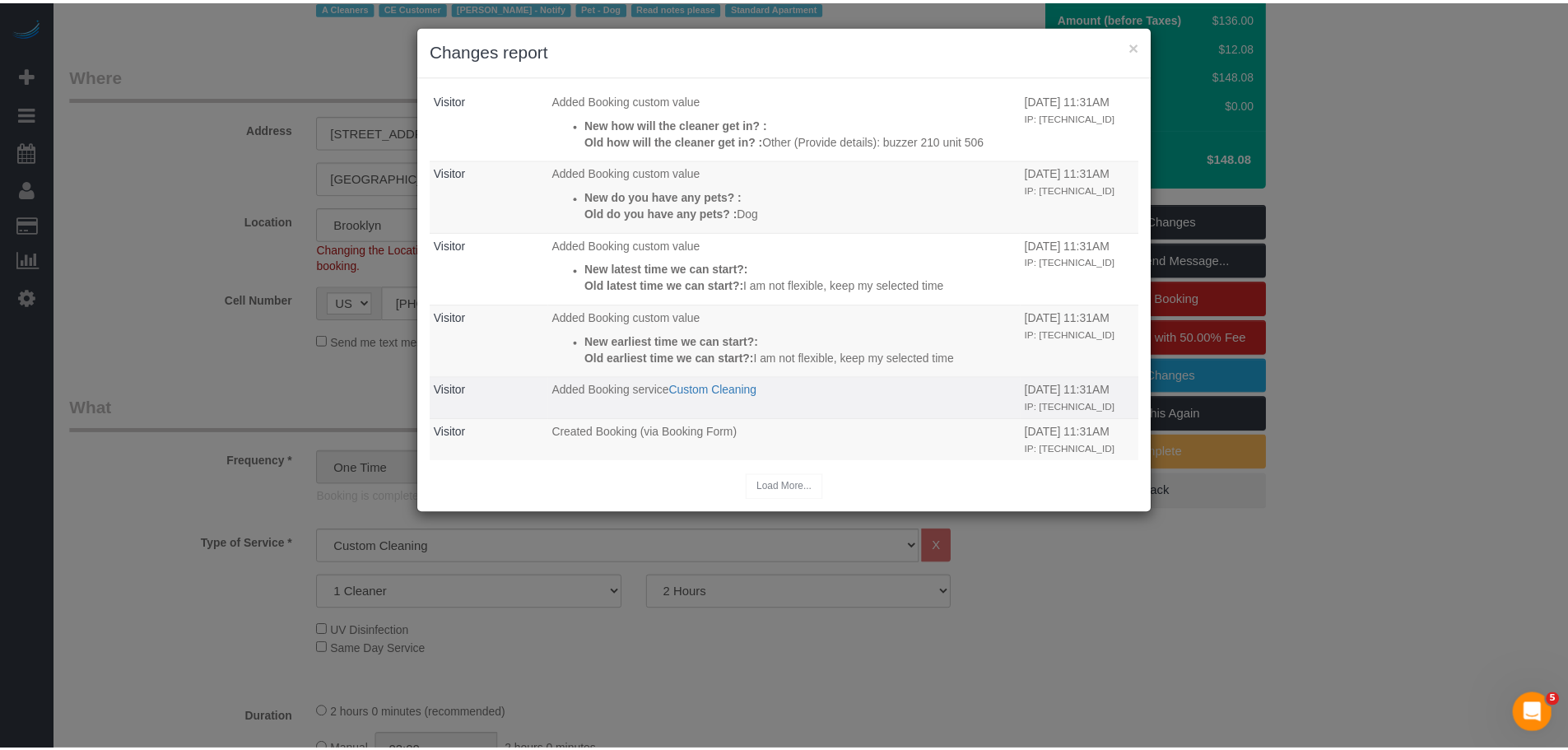
scroll to position [753, 0]
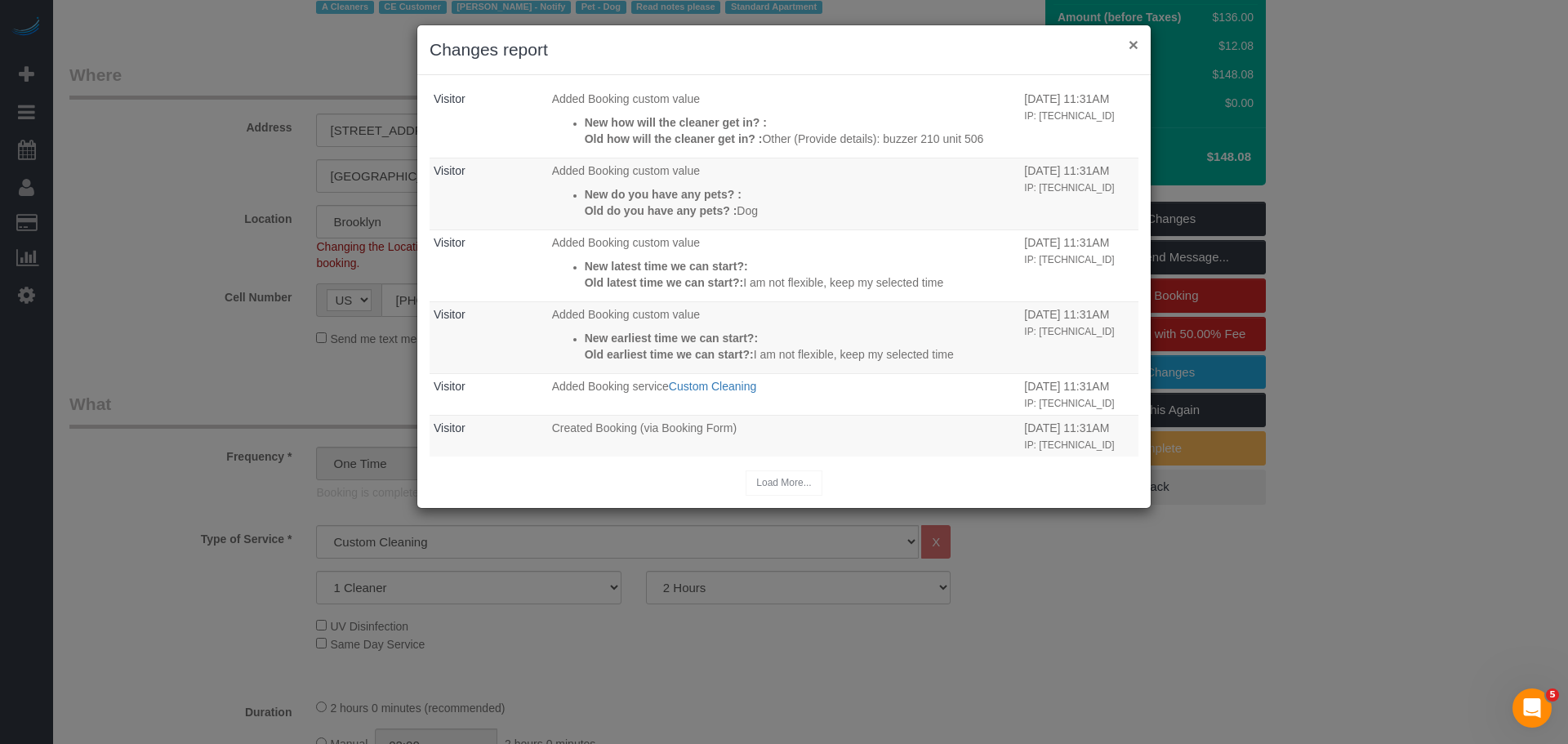
click at [1132, 43] on button "×" at bounding box center [1133, 44] width 10 height 17
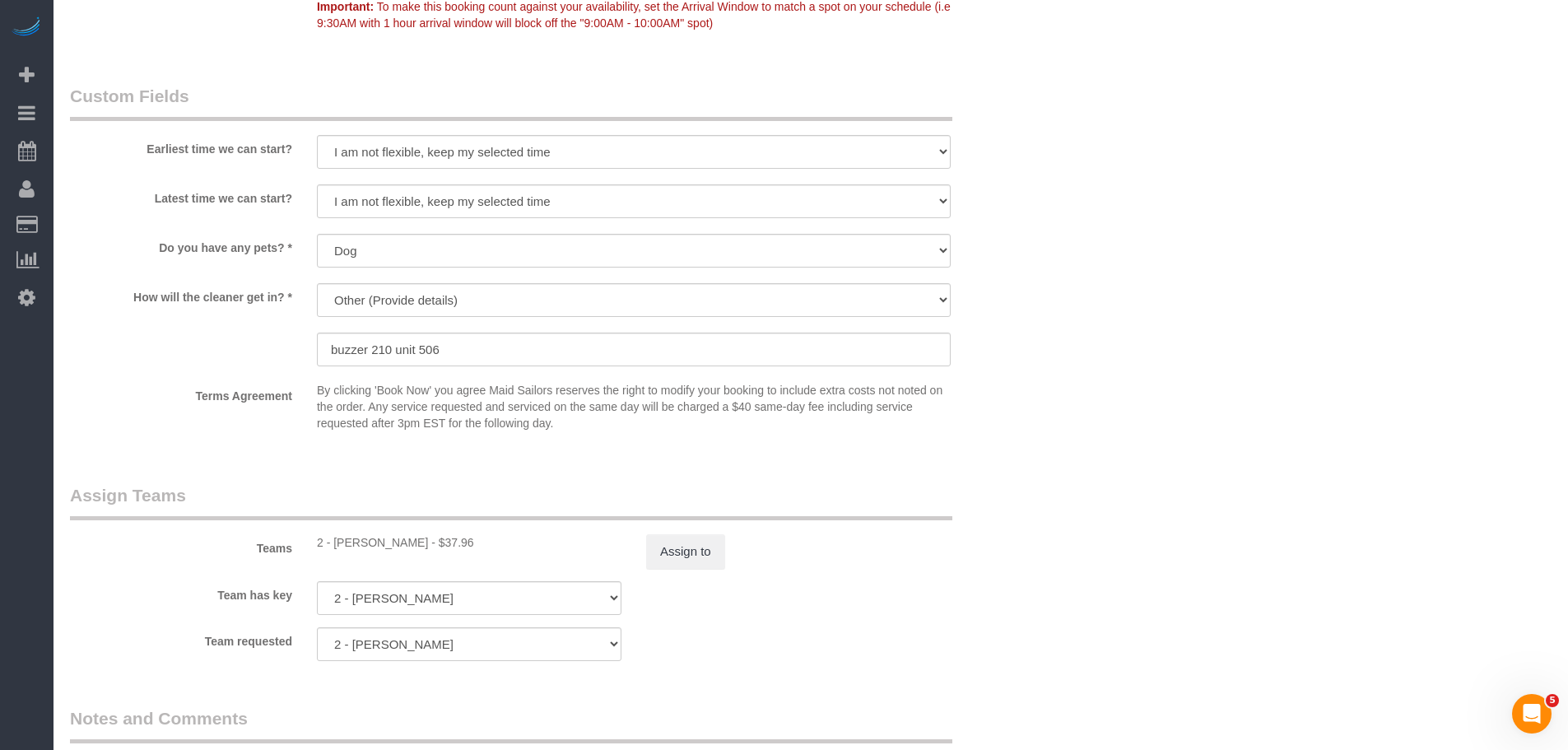
scroll to position [1729, 0]
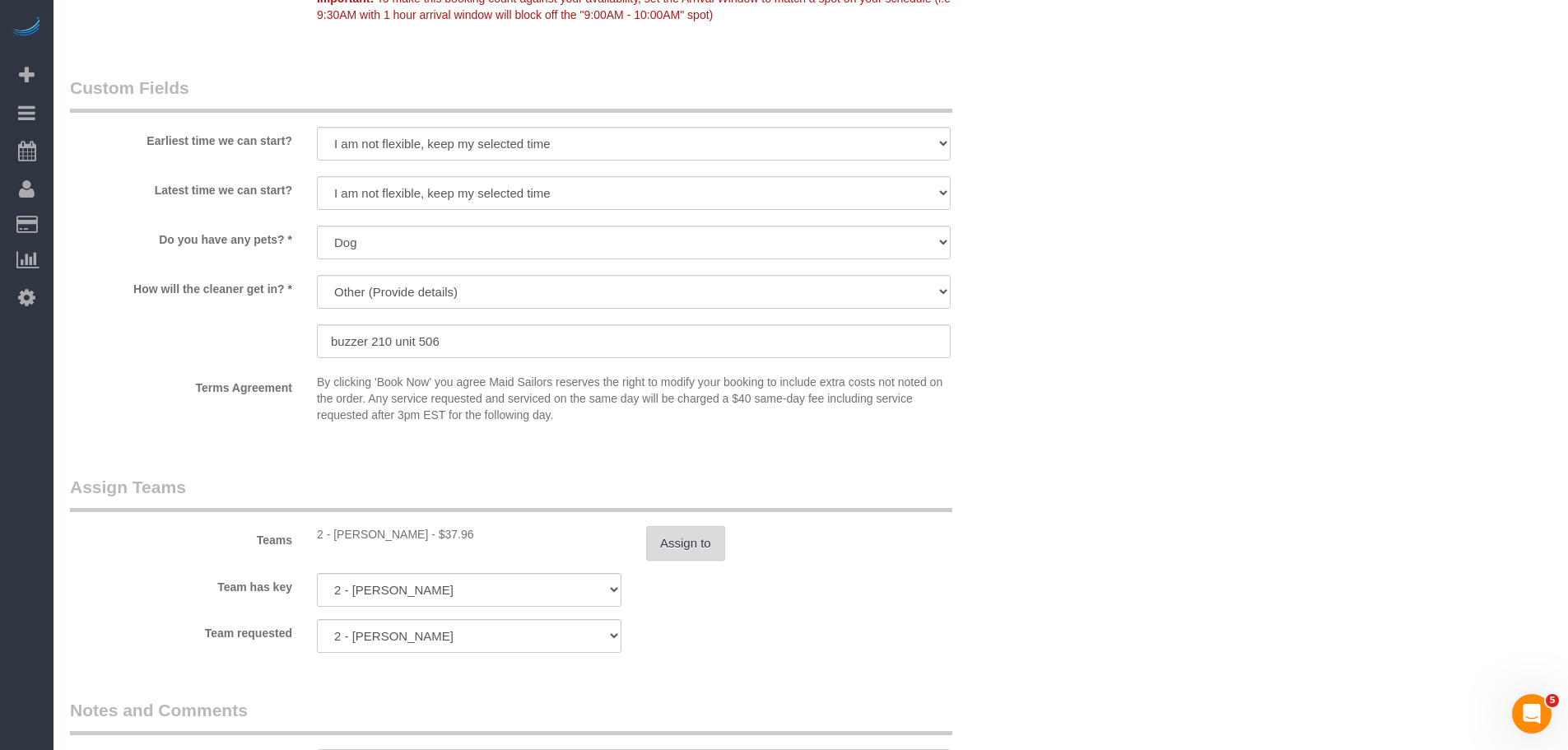
click at [671, 540] on button "Assign to" at bounding box center [685, 544] width 79 height 35
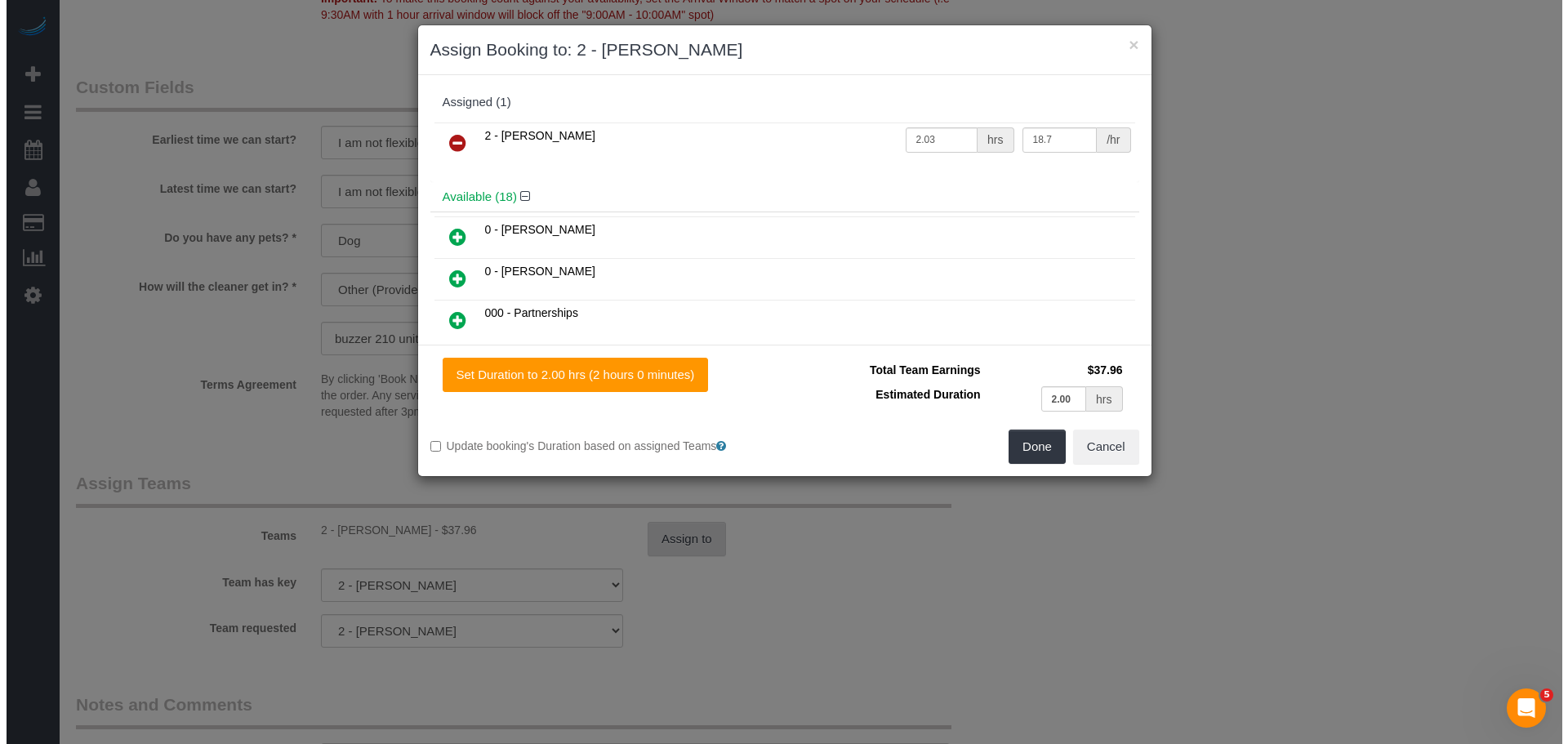
scroll to position [1716, 0]
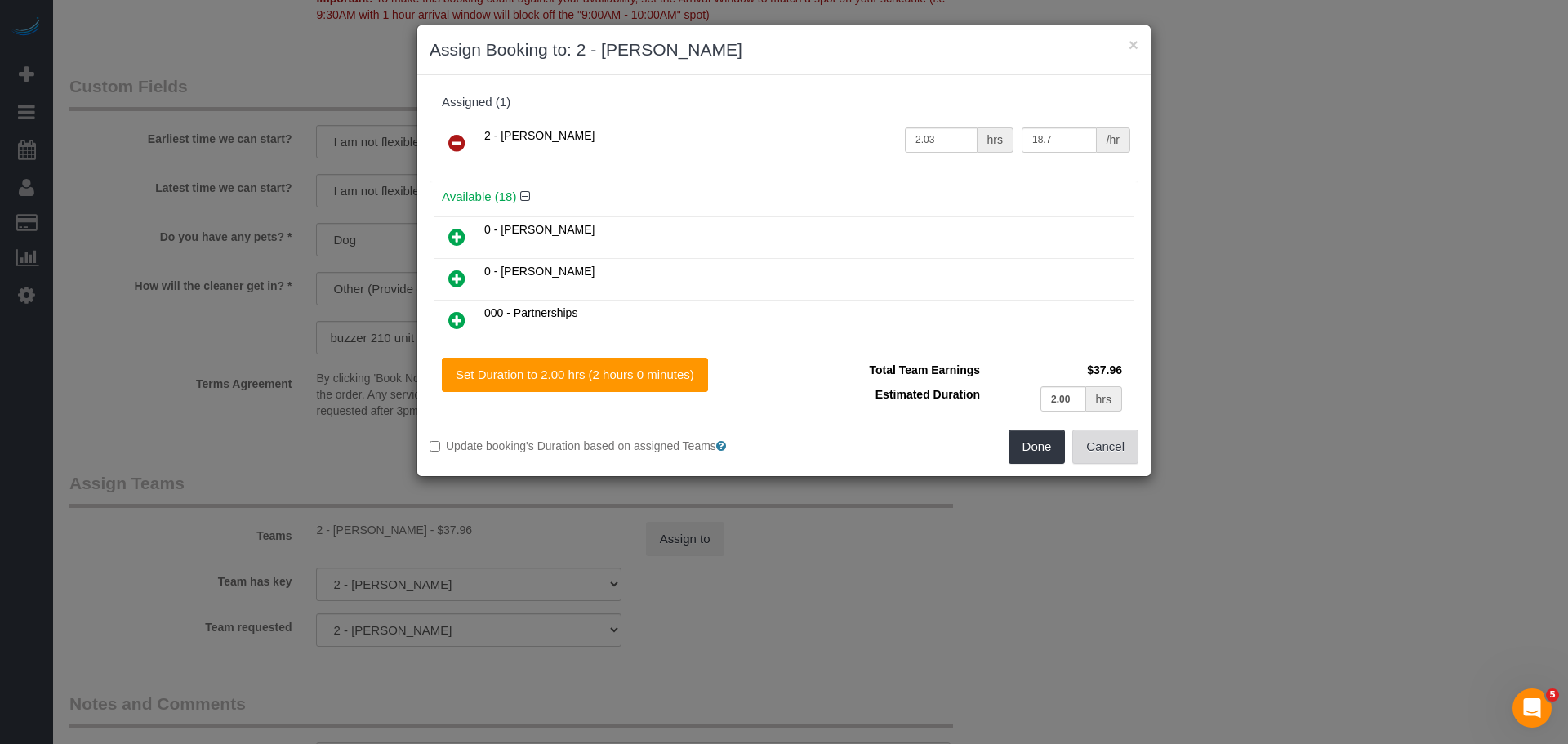
click at [1110, 446] on button "Cancel" at bounding box center [1105, 447] width 66 height 34
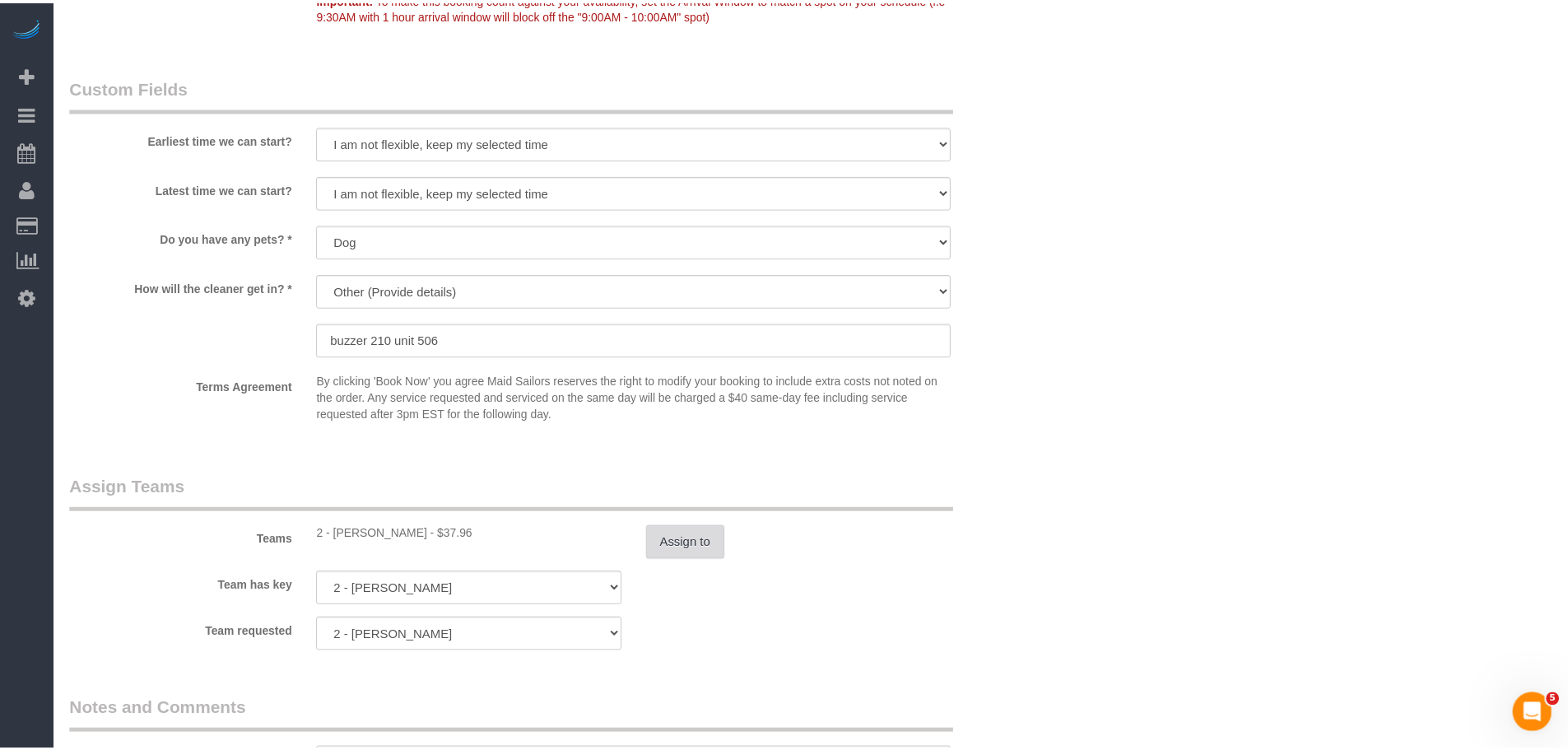
scroll to position [1729, 0]
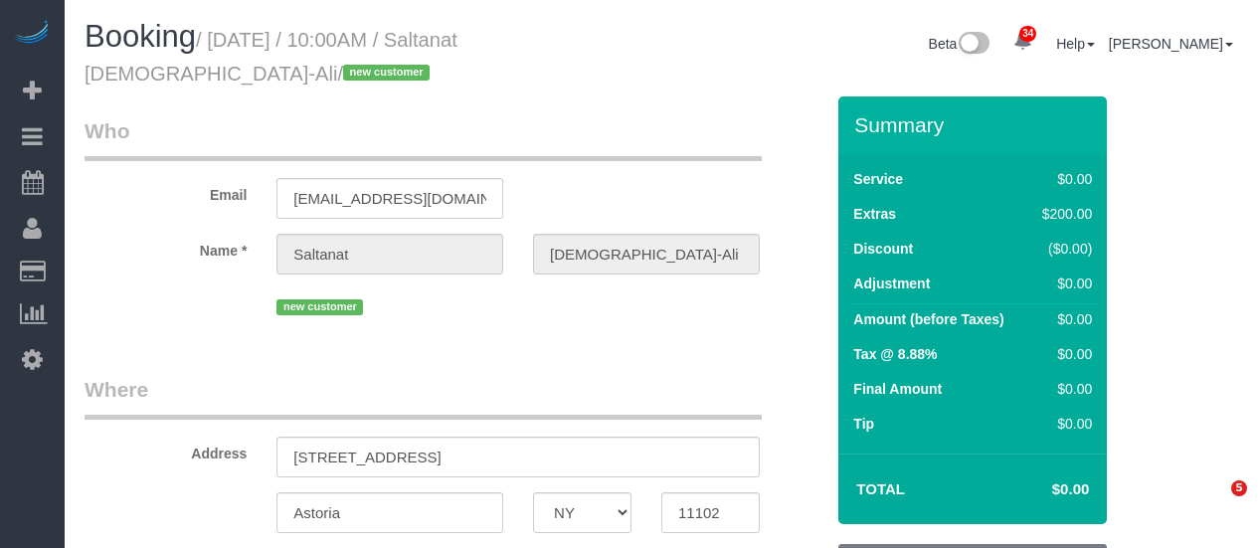
select select "NY"
select select "number:89"
select select "number:90"
select select "number:15"
select select "number:5"
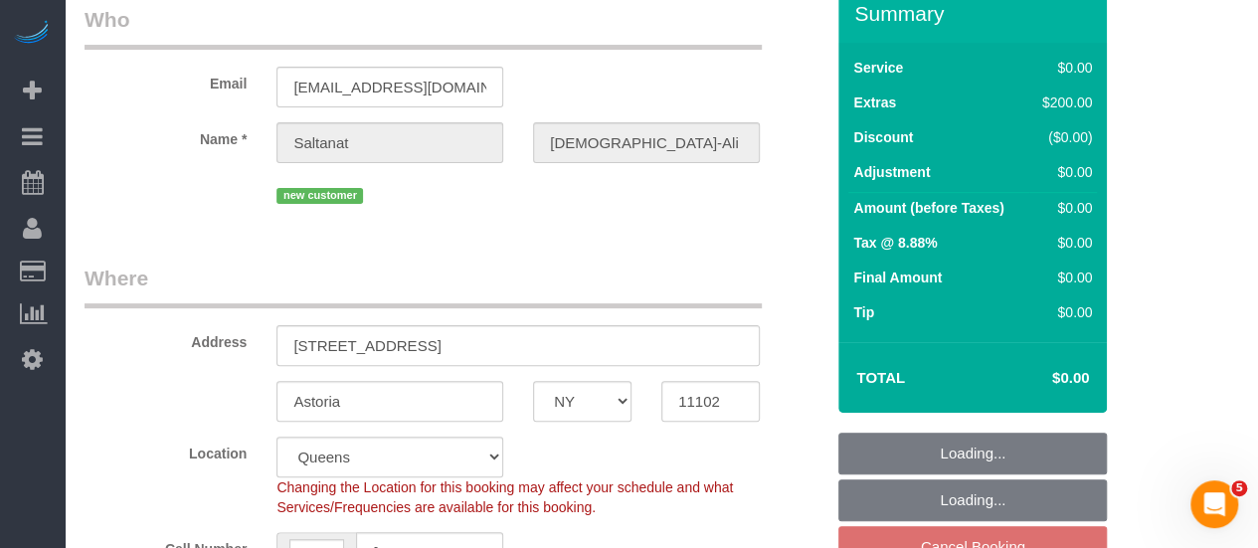
select select "object:816"
select select "string:[GEOGRAPHIC_DATA]"
select select "string:stripe-pm_1SEdT24VGloSiKo793oIoqer"
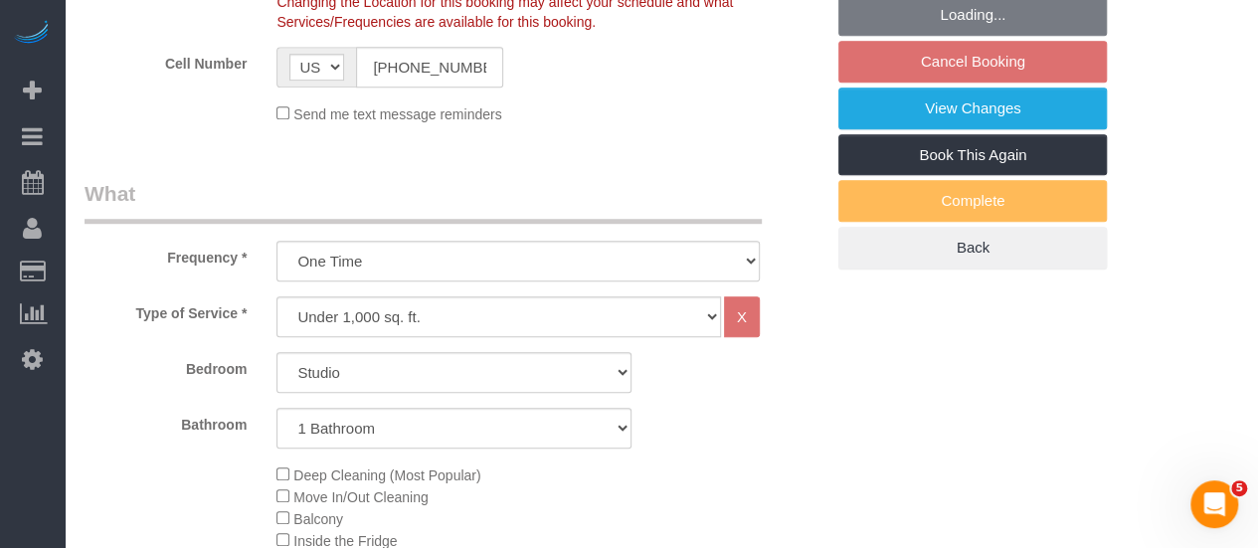
select select "spot3"
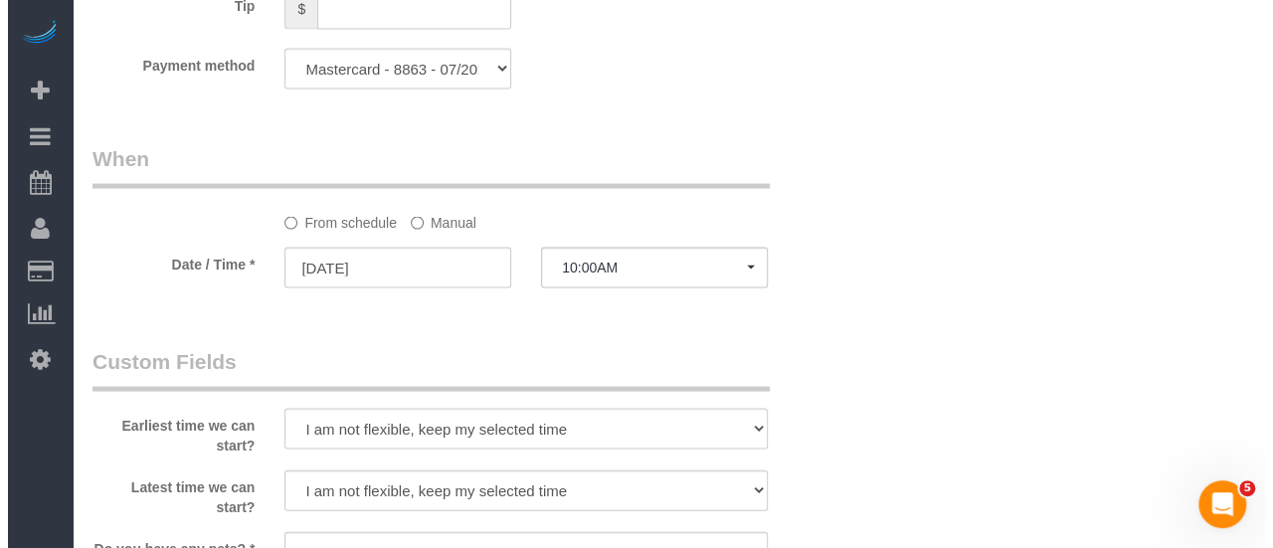
scroll to position [2387, 0]
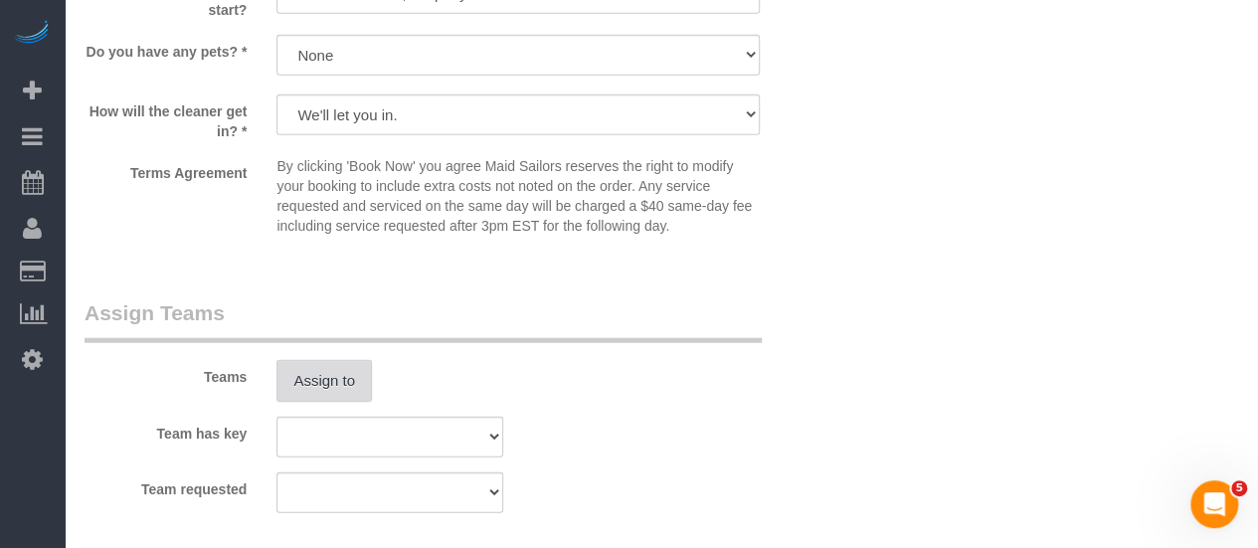
click at [350, 383] on button "Assign to" at bounding box center [323, 381] width 95 height 42
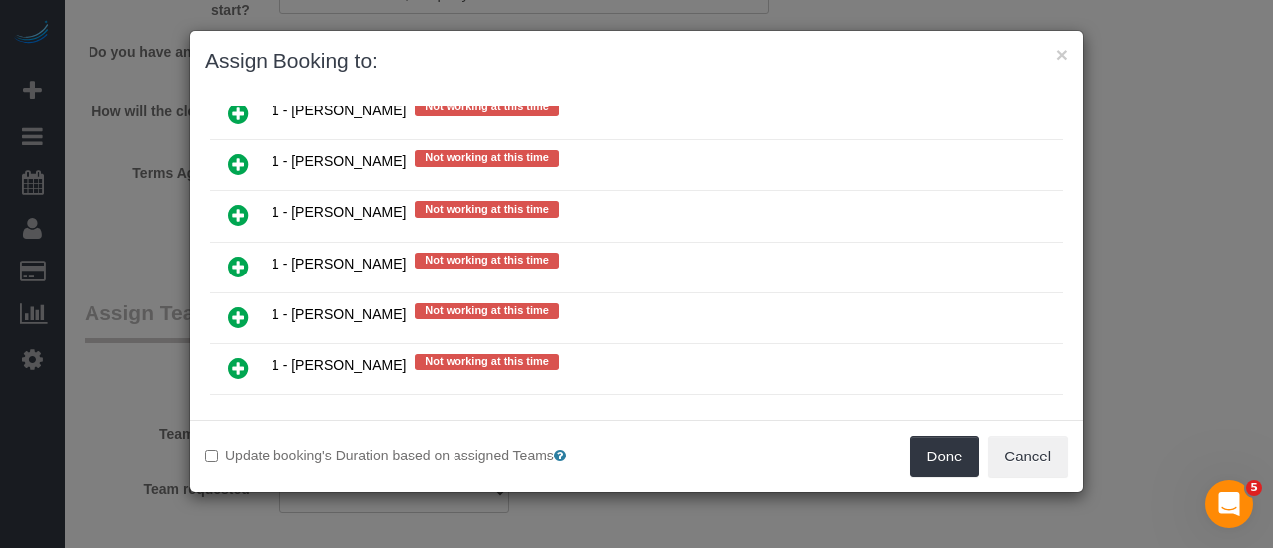
scroll to position [1790, 0]
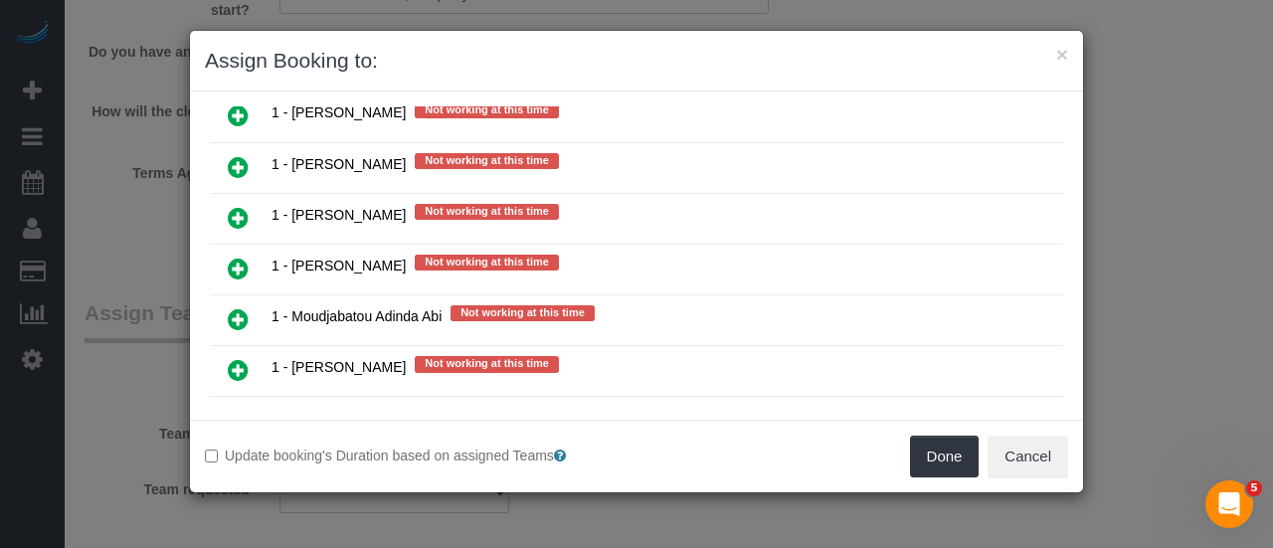
click at [233, 257] on icon at bounding box center [238, 269] width 21 height 24
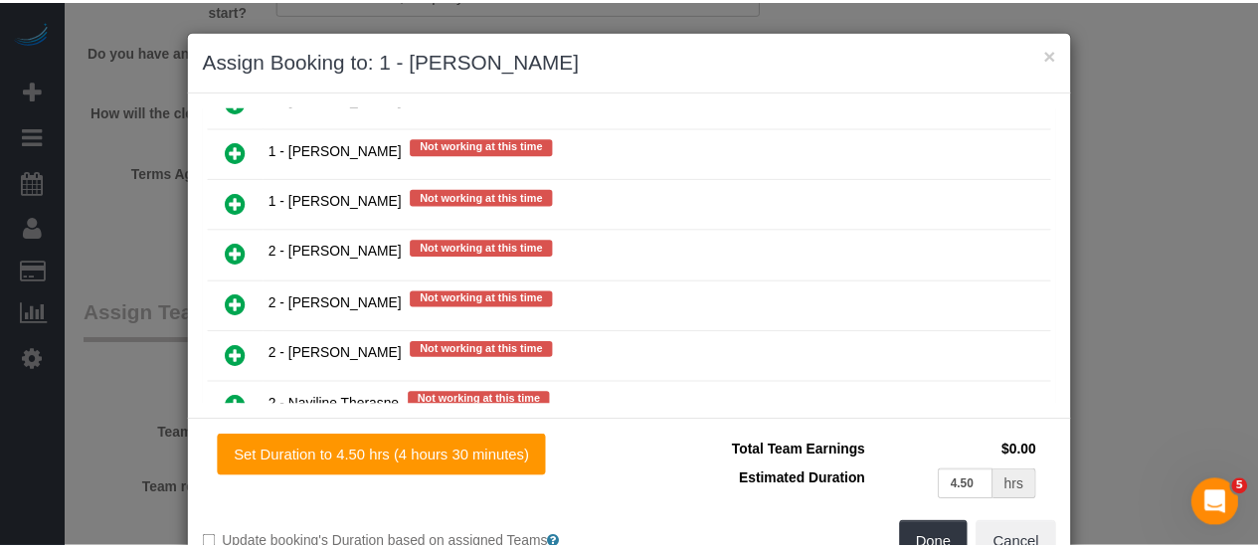
scroll to position [2134, 0]
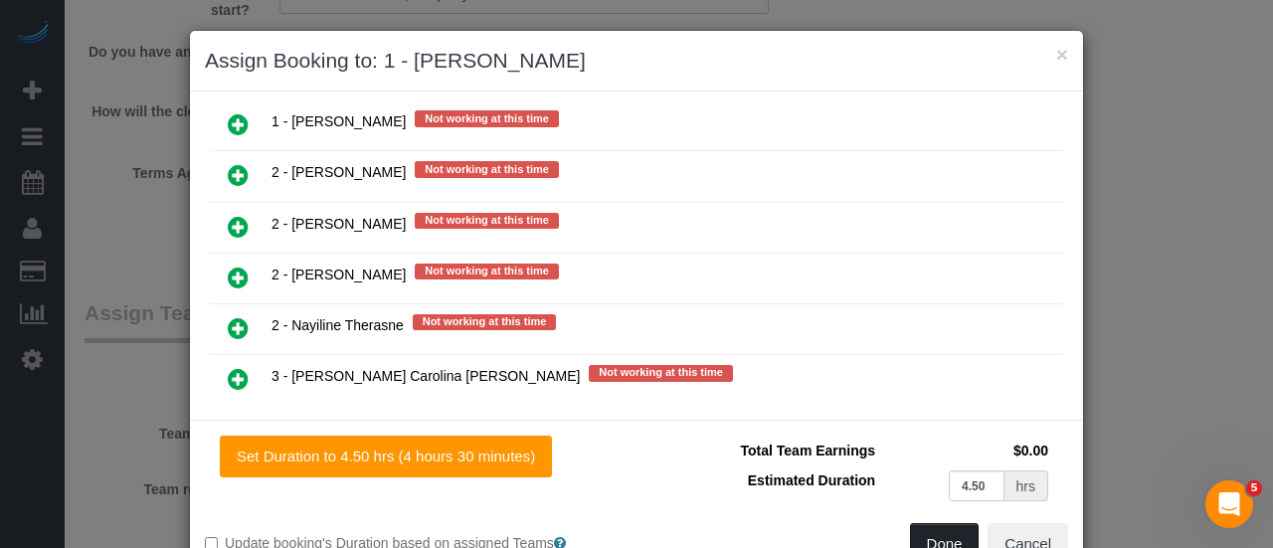
click at [937, 523] on button "Done" at bounding box center [945, 544] width 70 height 42
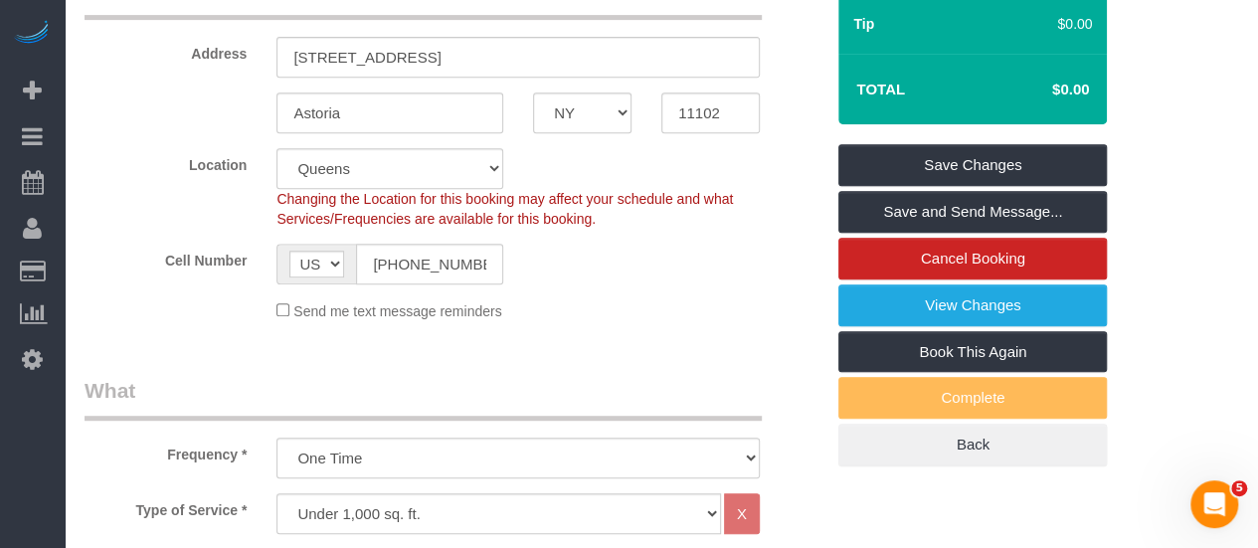
scroll to position [298, 0]
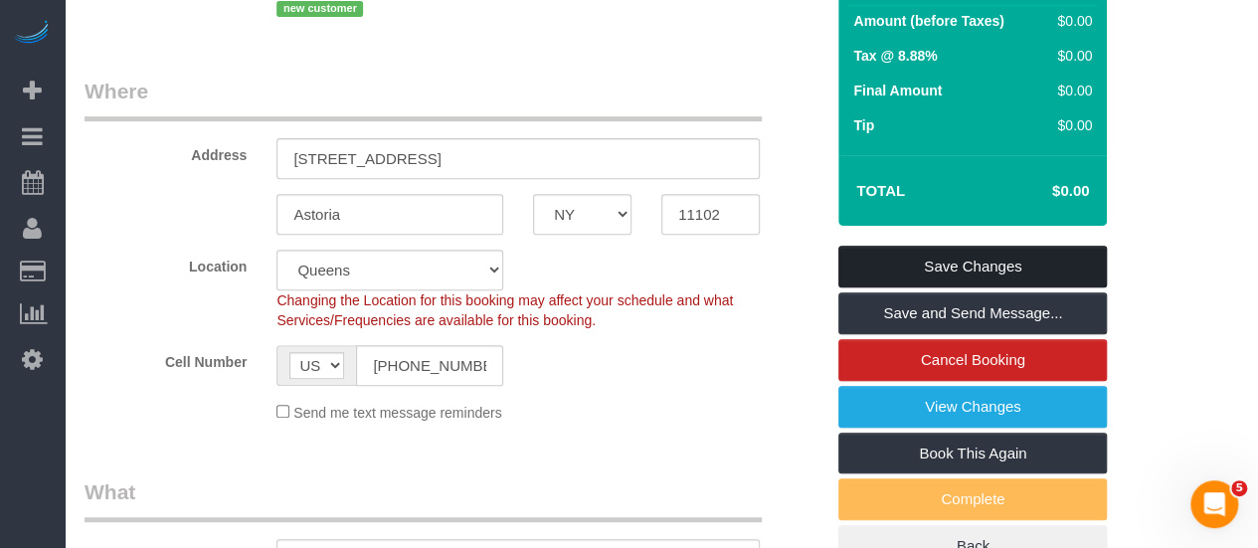
drag, startPoint x: 1035, startPoint y: 245, endPoint x: 1016, endPoint y: 259, distance: 23.5
click at [1035, 246] on link "Save Changes" at bounding box center [972, 267] width 269 height 42
